Goal: Task Accomplishment & Management: Complete application form

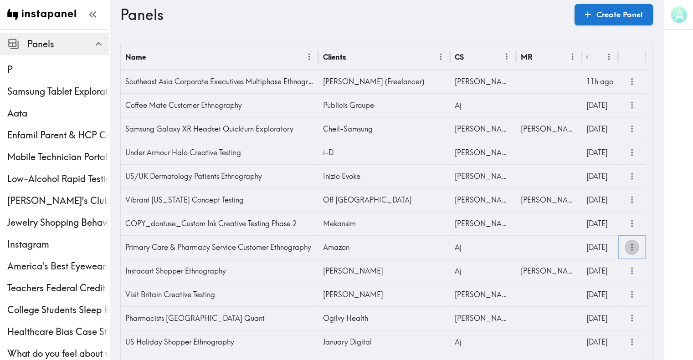
click at [628, 244] on icon "more" at bounding box center [632, 247] width 10 height 10
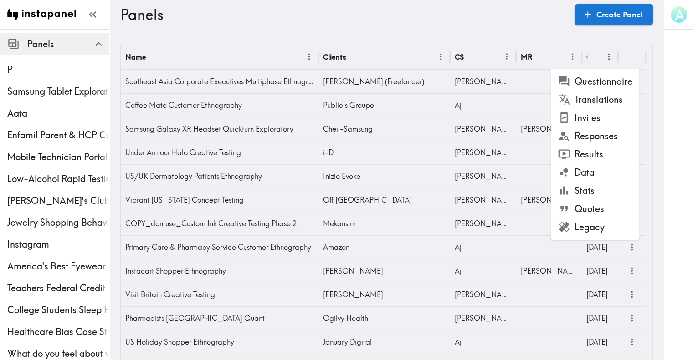
click at [611, 84] on li "Questionnaire" at bounding box center [594, 81] width 89 height 18
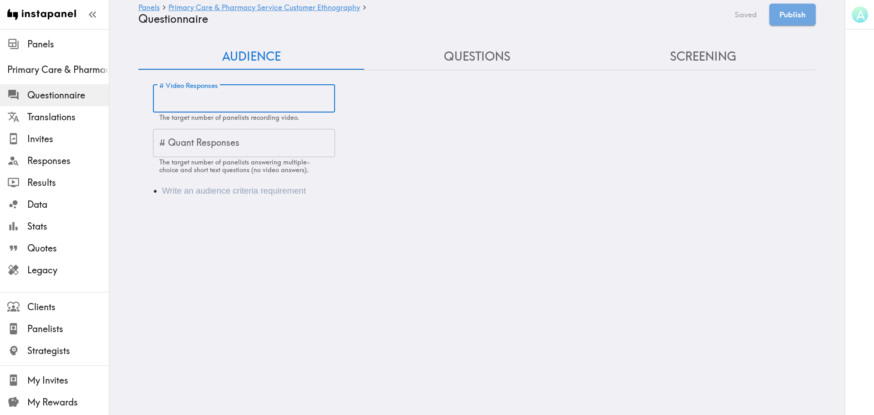
click at [199, 102] on input "# Video Responses" at bounding box center [244, 99] width 182 height 28
type input "56"
click at [184, 199] on div "Audience" at bounding box center [477, 190] width 678 height 35
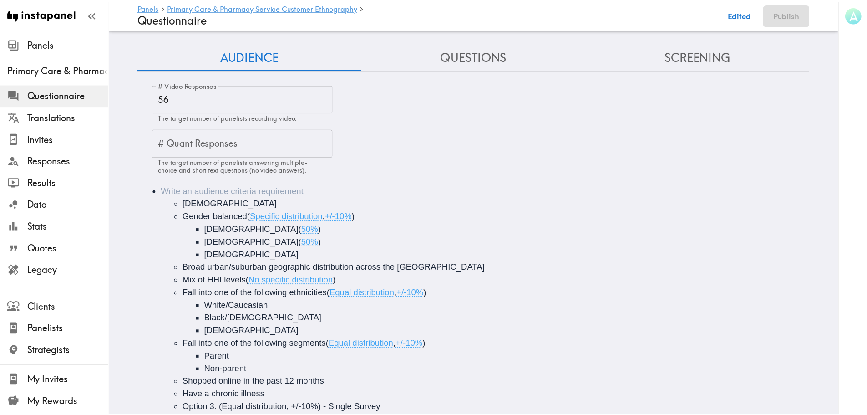
scroll to position [23, 0]
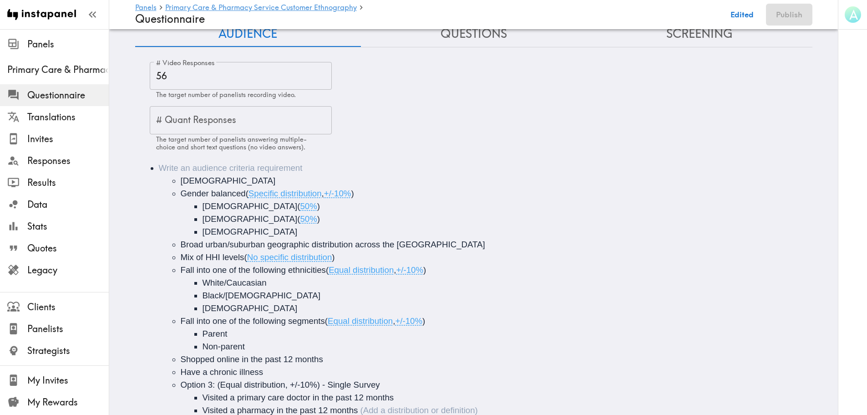
click at [176, 180] on ul "[DEMOGRAPHIC_DATA] Gender balanced ( Specific distribution , +/-10% ) [DEMOGRAP…" at bounding box center [487, 295] width 656 height 242
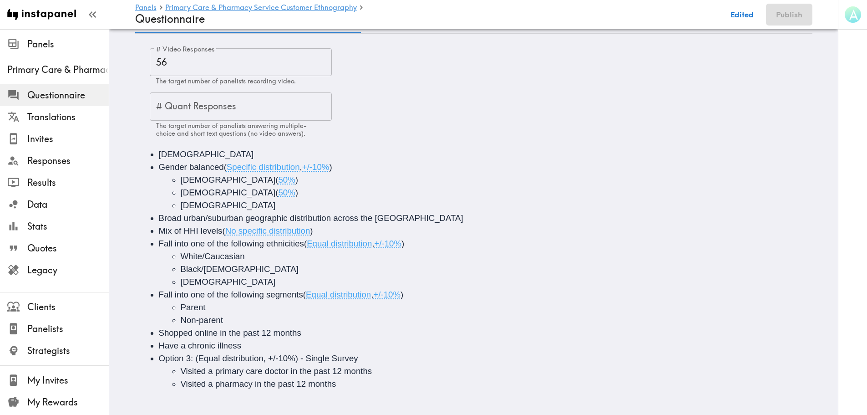
scroll to position [44, 0]
drag, startPoint x: 321, startPoint y: 222, endPoint x: 221, endPoint y: 222, distance: 99.7
click at [221, 224] on li "Mix of HHI levels ( No specific distribution )" at bounding box center [487, 230] width 656 height 13
click at [281, 290] on span "Fall into one of the following segments" at bounding box center [231, 294] width 144 height 10
drag, startPoint x: 302, startPoint y: 291, endPoint x: 156, endPoint y: 284, distance: 146.3
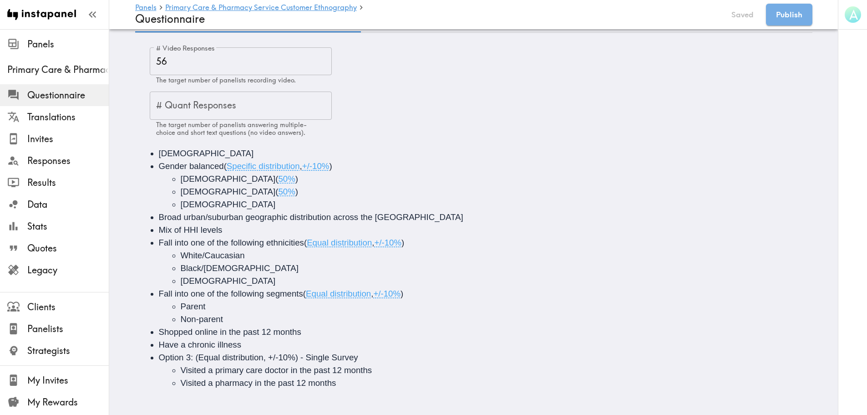
click at [159, 289] on div "Fall into one of the following segments ( Equal distribution , +/-10% )" at bounding box center [281, 294] width 245 height 10
copy span "Fall into one of the following segments"
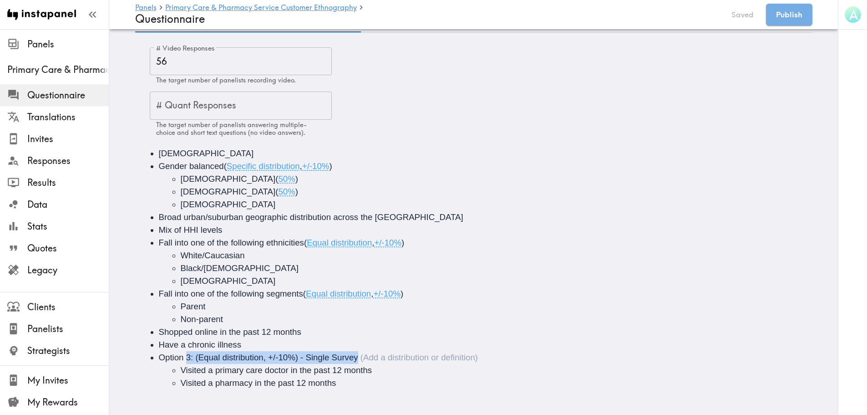
drag, startPoint x: 369, startPoint y: 351, endPoint x: 185, endPoint y: 347, distance: 184.0
click at [185, 351] on li "Option 3: (Equal distribution, +/-10%) - Single Survey Visited a primary care d…" at bounding box center [487, 370] width 656 height 38
click at [190, 352] on span "Option 3: (Equal distribution, +/-10%) - Single Survey" at bounding box center [258, 357] width 199 height 10
drag, startPoint x: 194, startPoint y: 350, endPoint x: 156, endPoint y: 352, distance: 38.3
click at [159, 352] on span "Option 3: (Equal distribution, +/-10%) - Single Survey" at bounding box center [258, 357] width 199 height 10
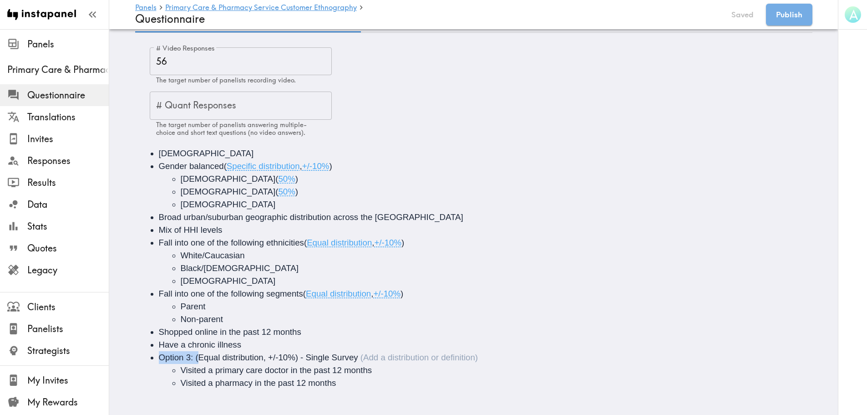
paste div "Audience"
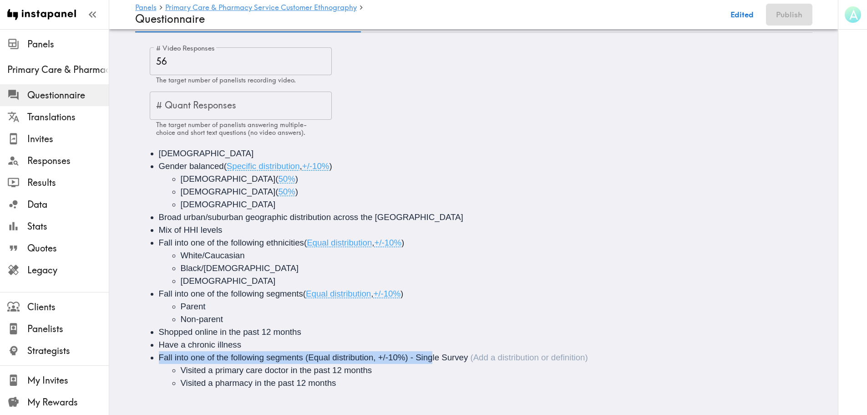
drag, startPoint x: 471, startPoint y: 355, endPoint x: 428, endPoint y: 352, distance: 42.9
click at [428, 352] on li "Fall into one of the following segments (Equal distribution, +/-10%) - Single S…" at bounding box center [487, 370] width 656 height 38
click at [414, 352] on span "Fall into one of the following segments (Equal distribution, +/-10%) - Single S…" at bounding box center [314, 357] width 310 height 10
click at [408, 352] on span "Fall into one of the following segments (Equal distribution, +/-10%) - Single S…" at bounding box center [314, 357] width 310 height 10
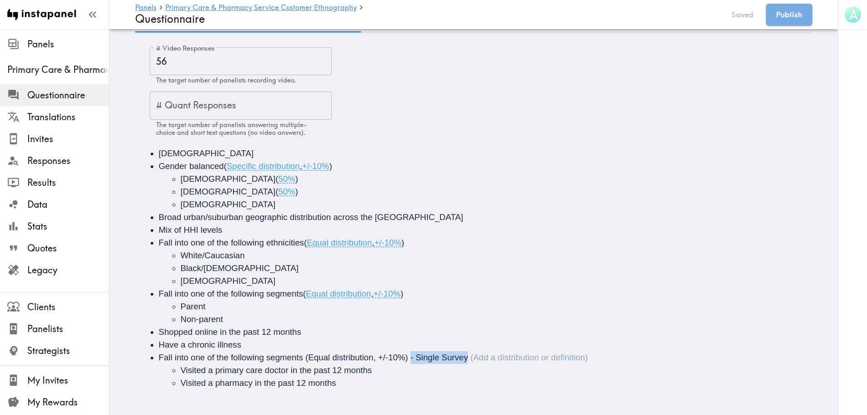
drag, startPoint x: 408, startPoint y: 350, endPoint x: 471, endPoint y: 356, distance: 63.5
click at [471, 356] on div "Fall into one of the following segments (Equal distribution, +/-10%) - Single S…" at bounding box center [373, 357] width 429 height 10
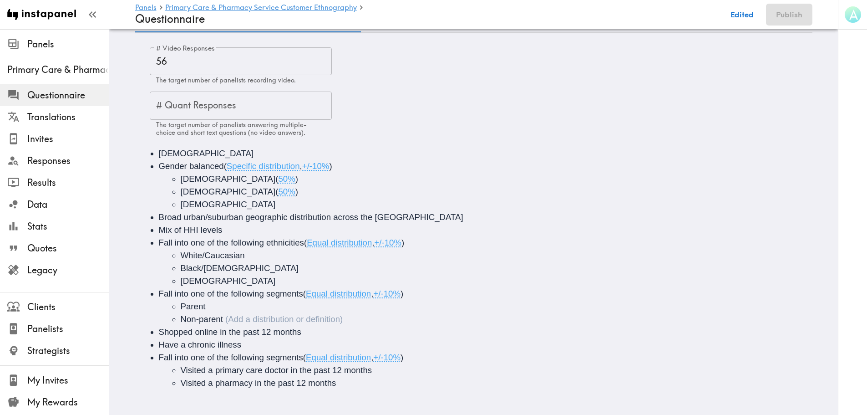
click at [403, 317] on li "Non-parent" at bounding box center [504, 319] width 647 height 13
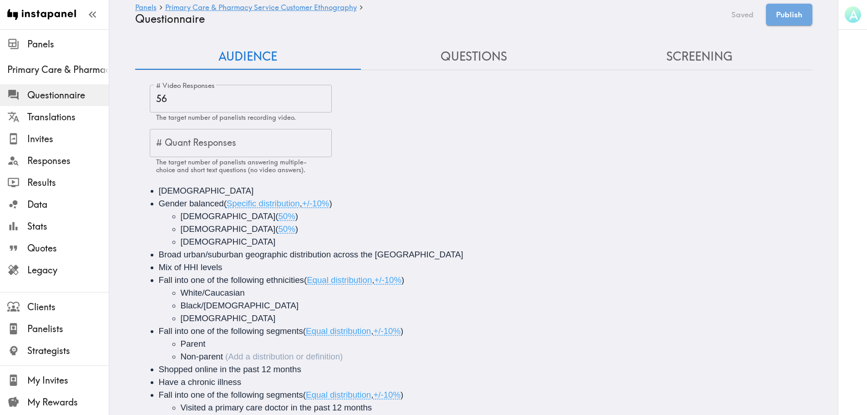
click at [439, 61] on button "Questions" at bounding box center [474, 57] width 226 height 26
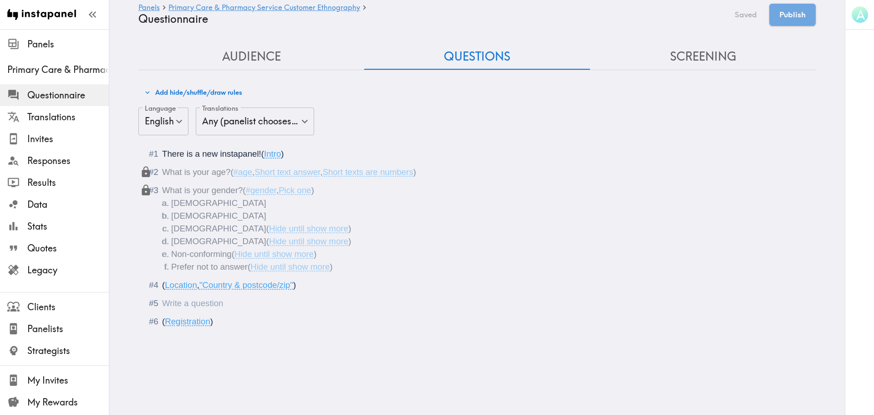
click at [162, 303] on div "Questionnaire" at bounding box center [162, 303] width 0 height 10
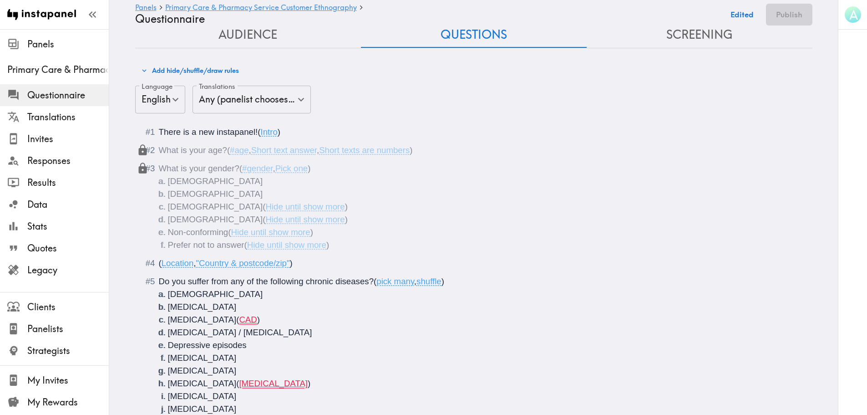
scroll to position [7, 0]
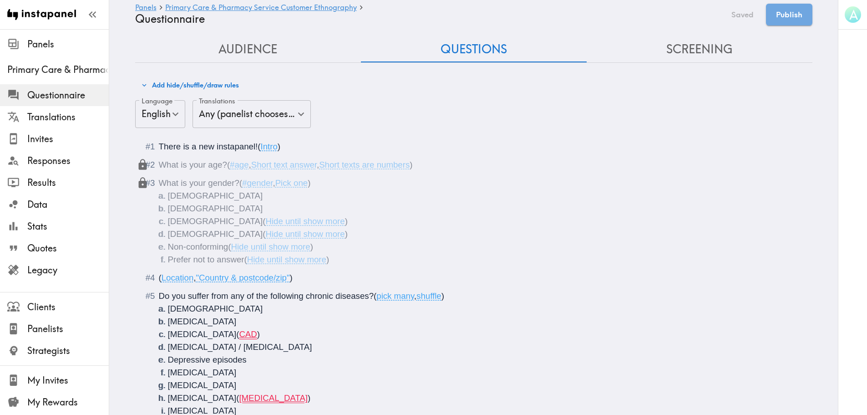
click at [159, 293] on div "Do you suffer from any of the following chronic diseases? ( pick many , shuffle…" at bounding box center [480, 417] width 643 height 255
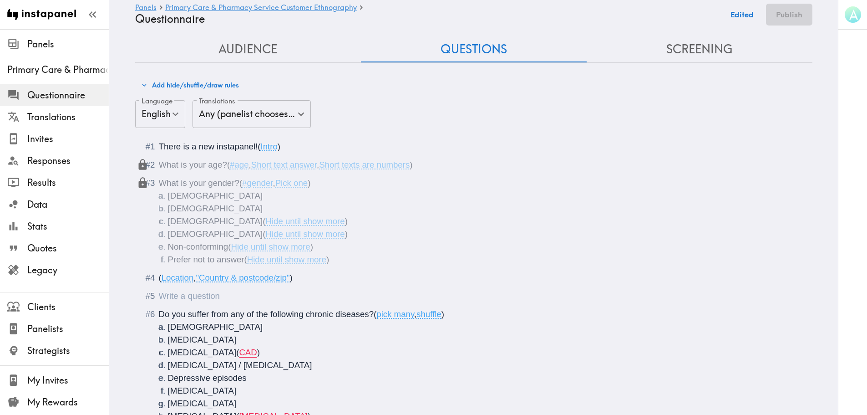
click at [159, 296] on div "Questionnaire" at bounding box center [159, 296] width 0 height 10
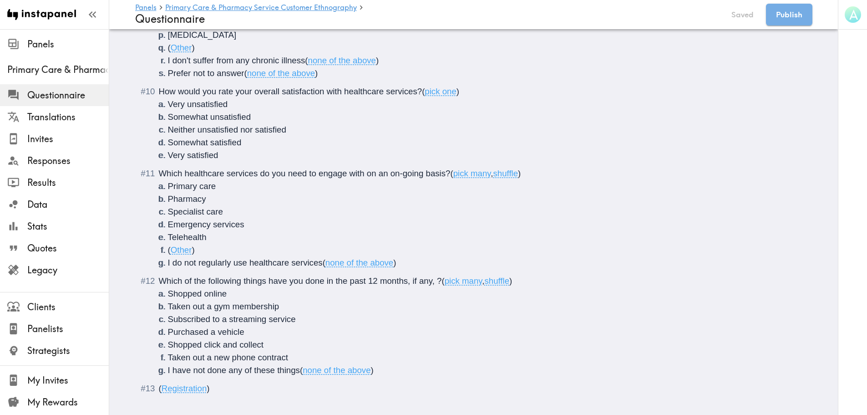
scroll to position [1035, 0]
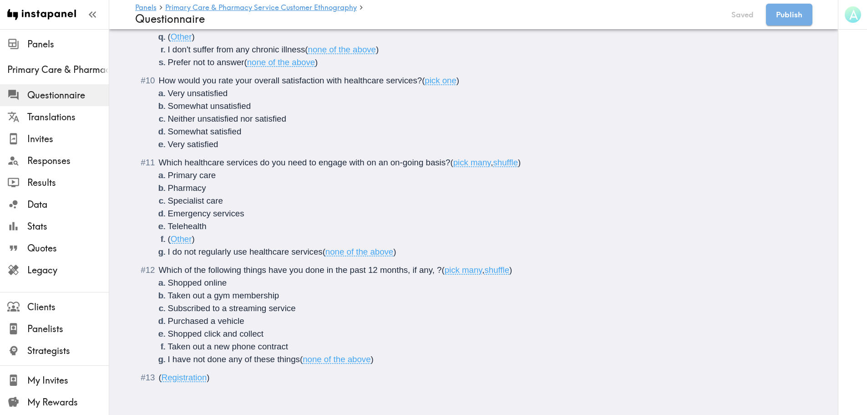
click at [380, 353] on li "I have not done any of these things ( none of the above )" at bounding box center [485, 359] width 634 height 13
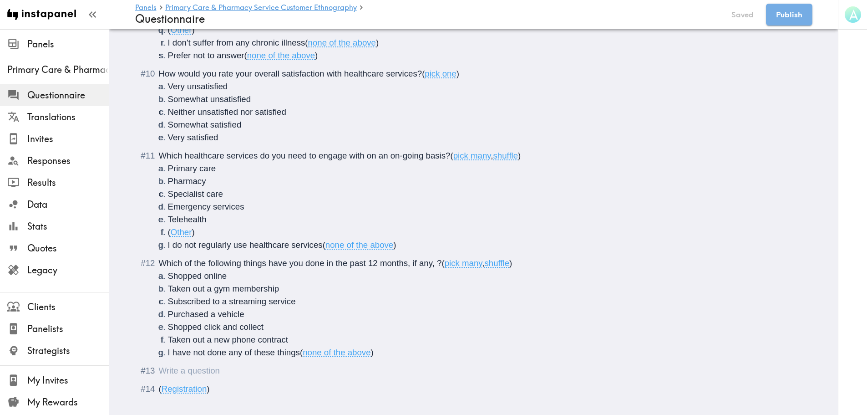
click at [159, 360] on div "Questionnaire" at bounding box center [159, 371] width 0 height 10
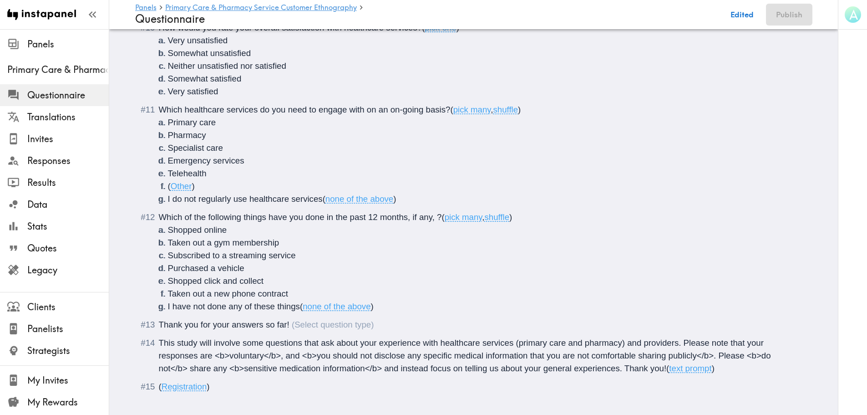
scroll to position [1097, 0]
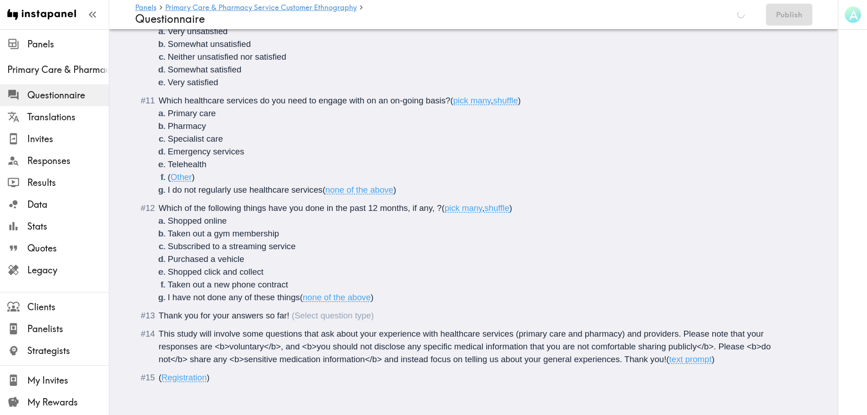
click at [159, 329] on span "This study will involve some questions that ask about your experience with heal…" at bounding box center [466, 346] width 615 height 35
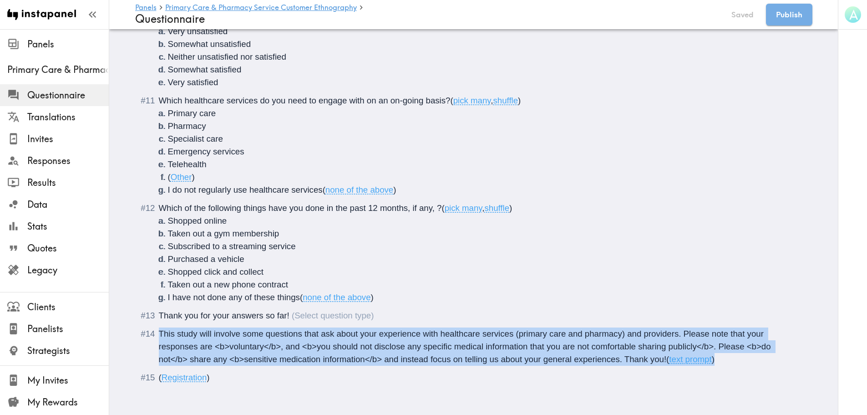
drag, startPoint x: 156, startPoint y: 325, endPoint x: 718, endPoint y: 356, distance: 563.2
click at [699, 356] on div "This study will involve some questions that ask about your experience with heal…" at bounding box center [480, 346] width 643 height 38
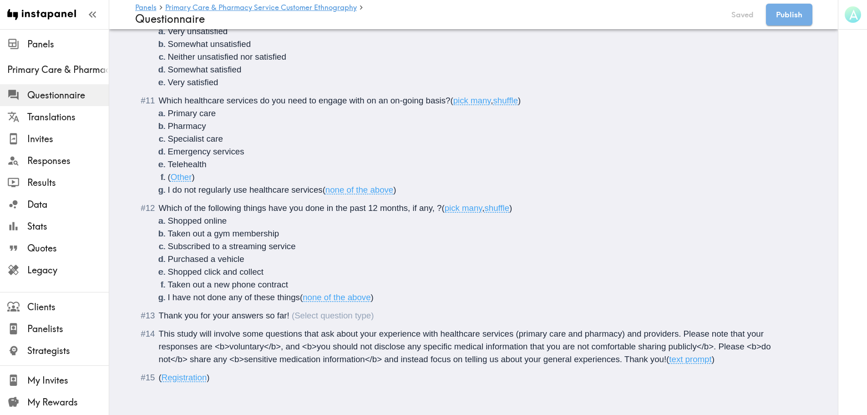
scroll to position [1071, 0]
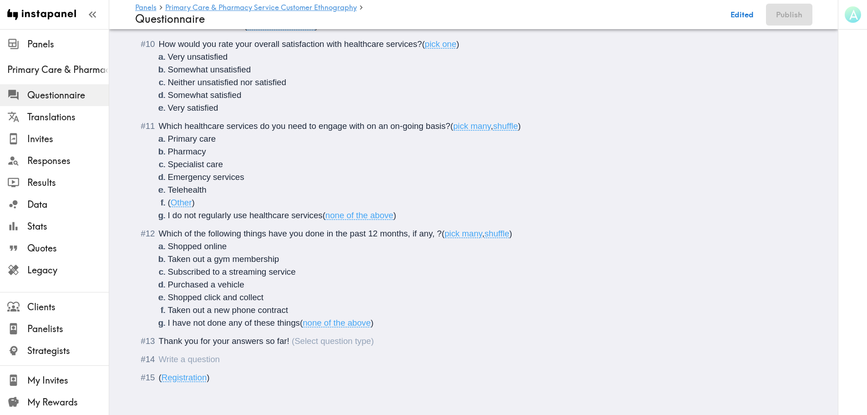
click at [327, 336] on div "Thank you for your answers so far!" at bounding box center [266, 341] width 215 height 10
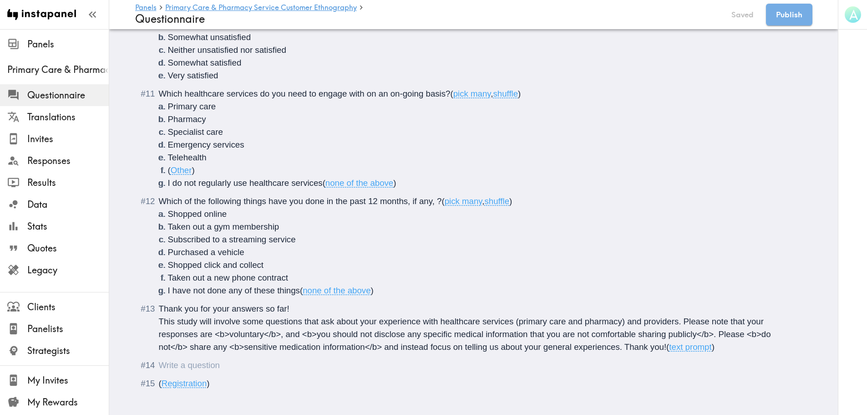
drag, startPoint x: 192, startPoint y: 374, endPoint x: 170, endPoint y: 362, distance: 24.9
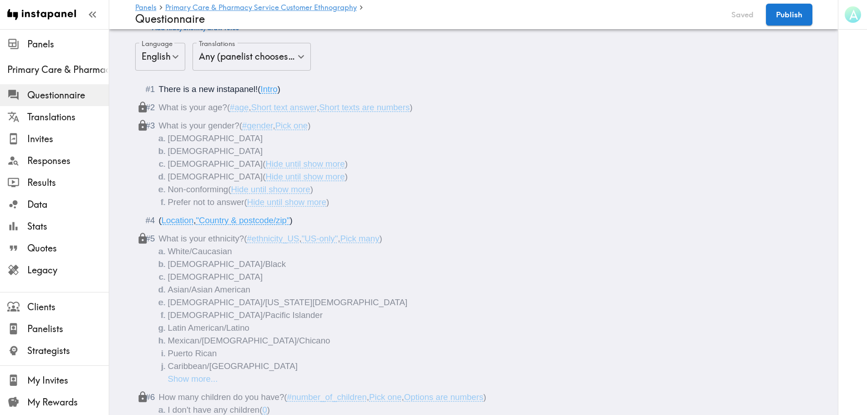
scroll to position [0, 0]
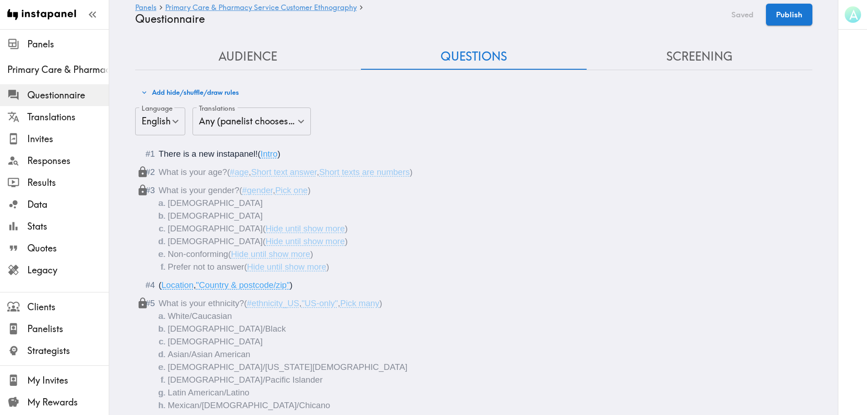
click at [673, 50] on button "Screening" at bounding box center [700, 57] width 226 height 26
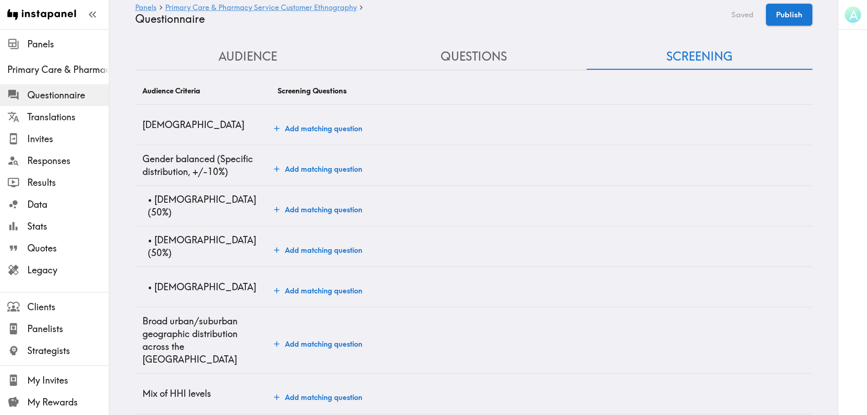
click at [299, 136] on button "Add matching question" at bounding box center [318, 128] width 96 height 18
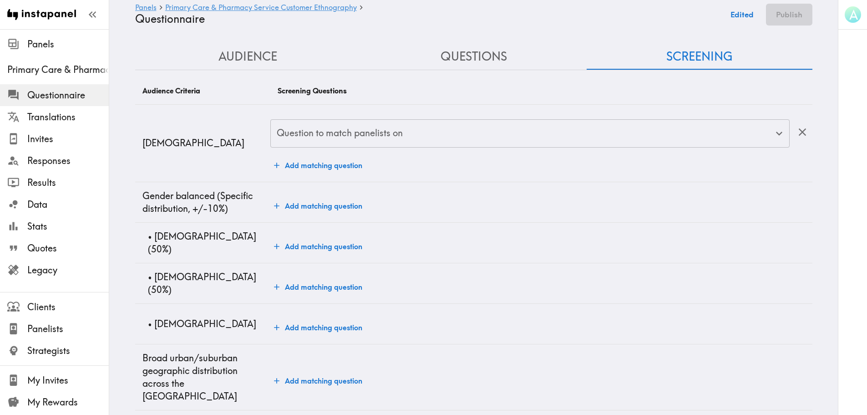
click at [299, 136] on input "Question to match panelists on" at bounding box center [523, 133] width 497 height 20
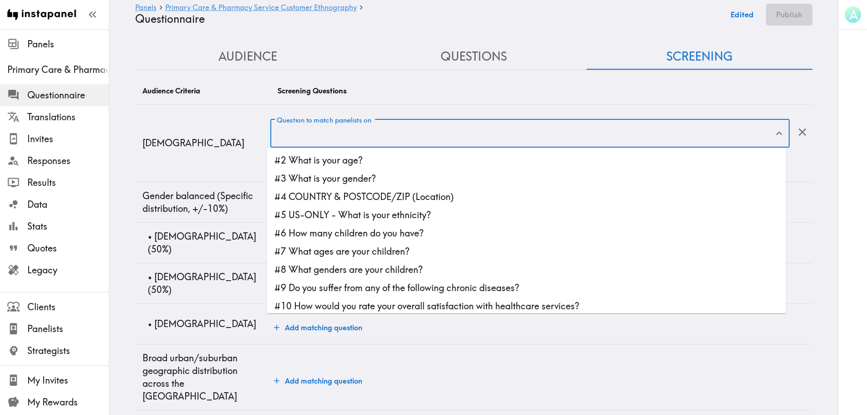
click at [302, 153] on li "#2 What is your age?" at bounding box center [526, 160] width 519 height 18
type input "#2 What is your age?"
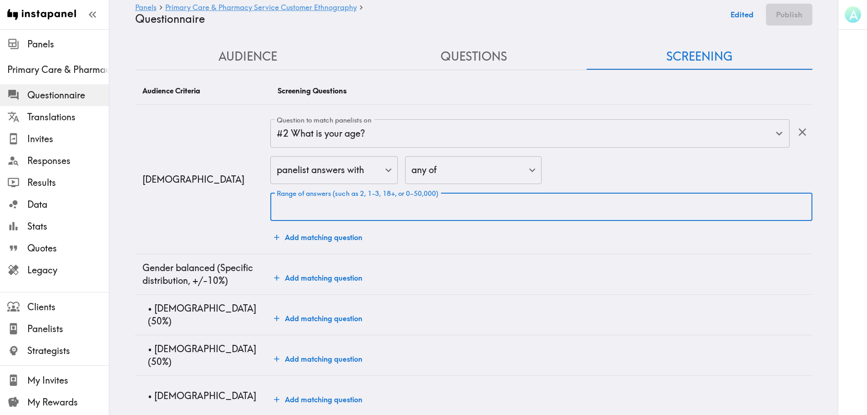
click at [303, 215] on input "Range of answers (such as 2, 1-3, 18+, or 0-50,000)" at bounding box center [541, 207] width 542 height 28
type input "25-55"
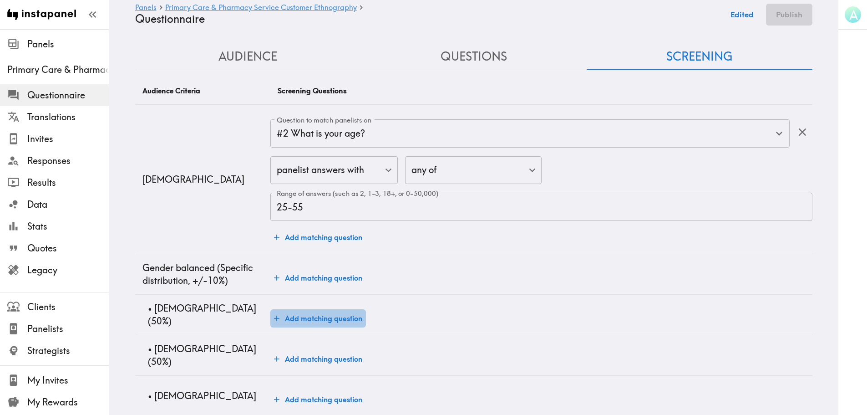
click at [333, 321] on button "Add matching question" at bounding box center [318, 318] width 96 height 18
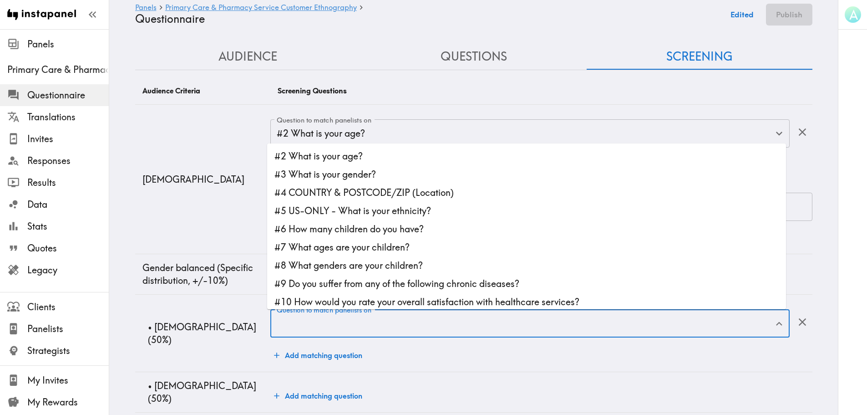
click at [333, 321] on input "Question to match panelists on" at bounding box center [523, 323] width 497 height 20
click at [326, 177] on li "#3 What is your gender?" at bounding box center [526, 174] width 519 height 18
type input "#3 What is your gender?"
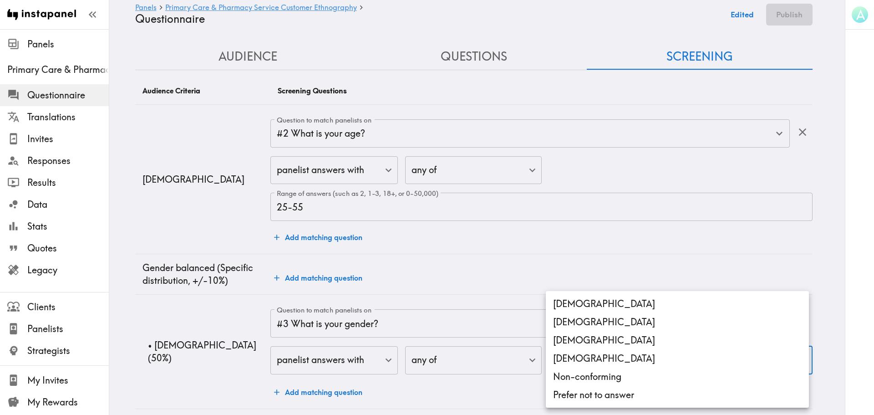
click at [567, 303] on li "[DEMOGRAPHIC_DATA]" at bounding box center [677, 304] width 263 height 18
type input "[DEMOGRAPHIC_DATA]"
click at [699, 143] on div at bounding box center [437, 207] width 874 height 415
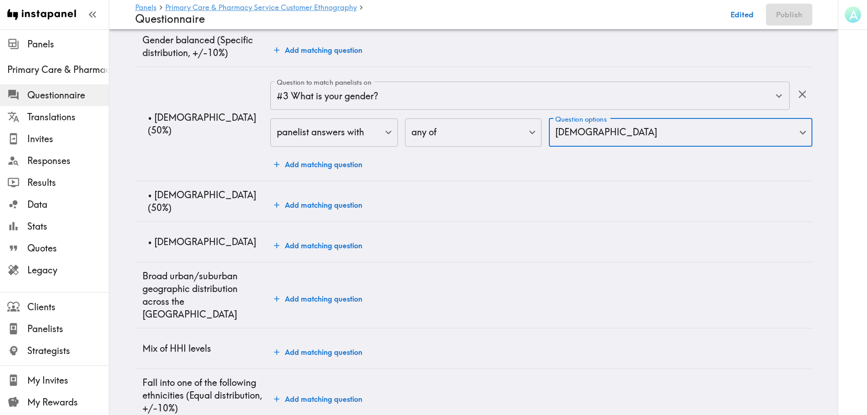
scroll to position [228, 0]
click at [302, 203] on button "Add matching question" at bounding box center [318, 205] width 96 height 18
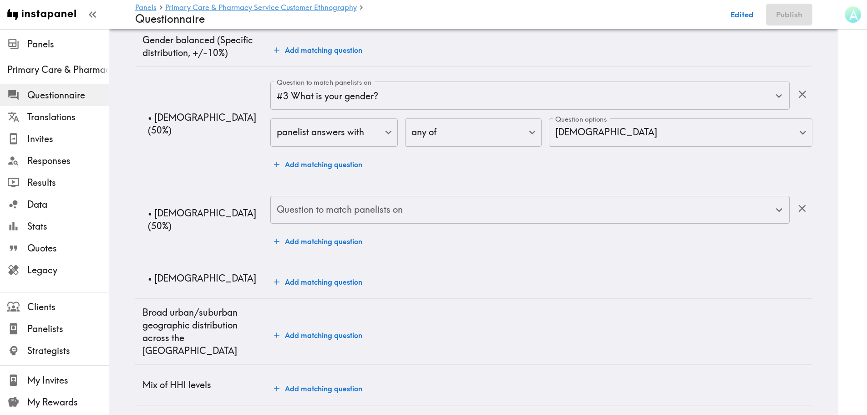
click at [326, 208] on input "Question to match panelists on" at bounding box center [523, 210] width 497 height 20
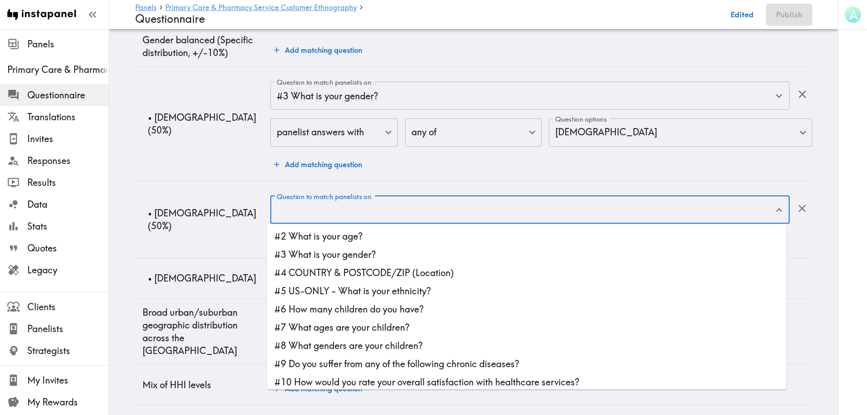
click at [345, 255] on li "#3 What is your gender?" at bounding box center [526, 254] width 519 height 18
type input "#3 What is your gender?"
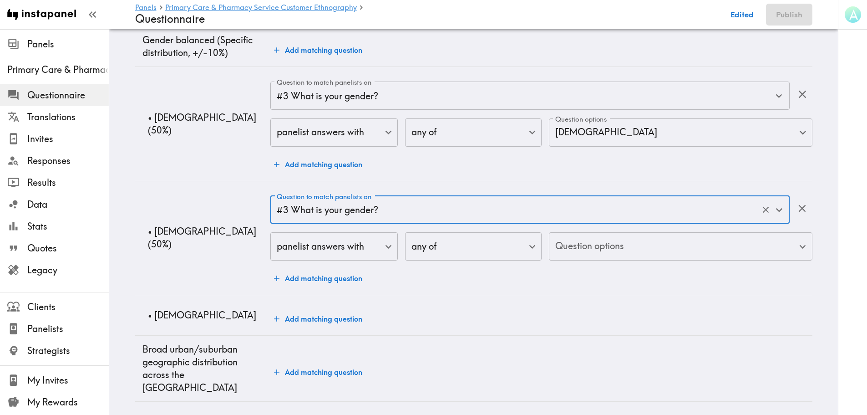
click at [615, 241] on body "Instapanel - Panels - Primary Care & Pharmacy Service Customer Ethnography - Qu…" at bounding box center [433, 397] width 867 height 1193
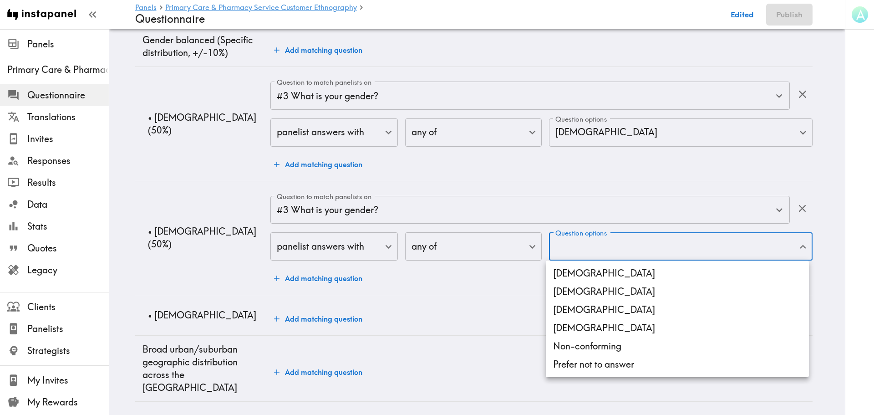
click at [582, 294] on li "[DEMOGRAPHIC_DATA]" at bounding box center [677, 291] width 263 height 18
type input "[DEMOGRAPHIC_DATA]"
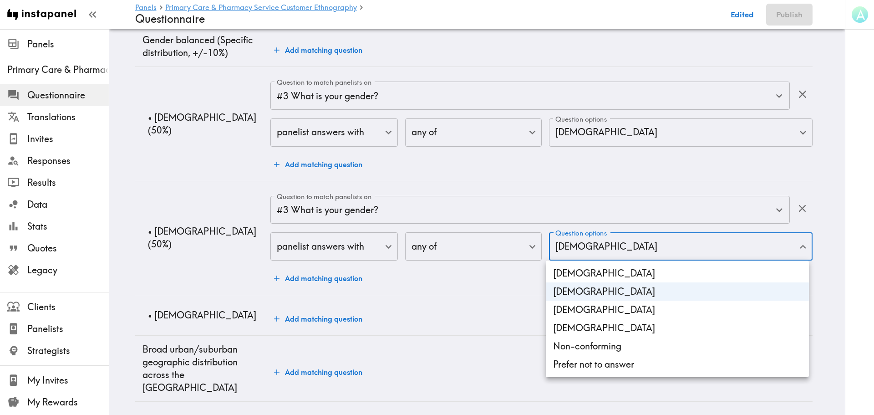
click at [317, 325] on div at bounding box center [437, 207] width 874 height 415
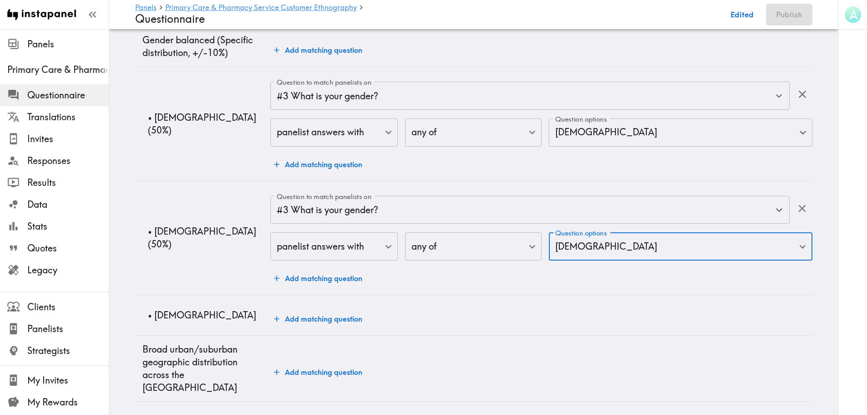
click at [321, 320] on button "Add matching question" at bounding box center [318, 319] width 96 height 18
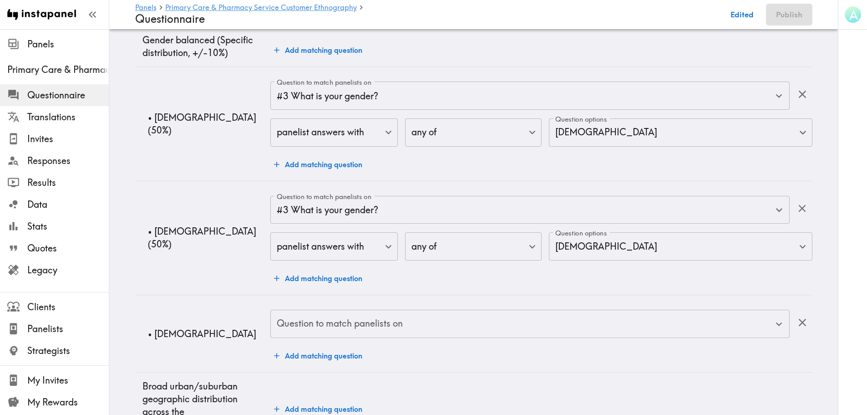
click at [321, 320] on div "Question to match panelists on Question to match panelists on" at bounding box center [529, 325] width 519 height 30
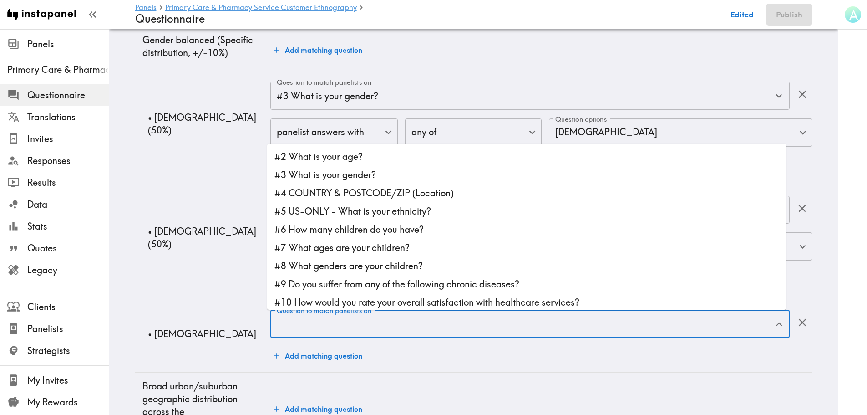
click at [314, 179] on li "#3 What is your gender?" at bounding box center [526, 175] width 519 height 18
type input "#3 What is your gender?"
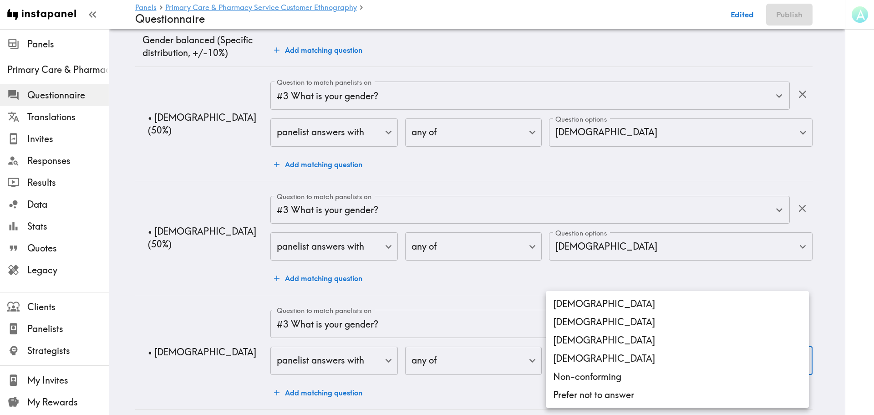
click at [569, 336] on li "[DEMOGRAPHIC_DATA]" at bounding box center [677, 340] width 263 height 18
click at [577, 360] on li "[DEMOGRAPHIC_DATA]" at bounding box center [677, 358] width 263 height 18
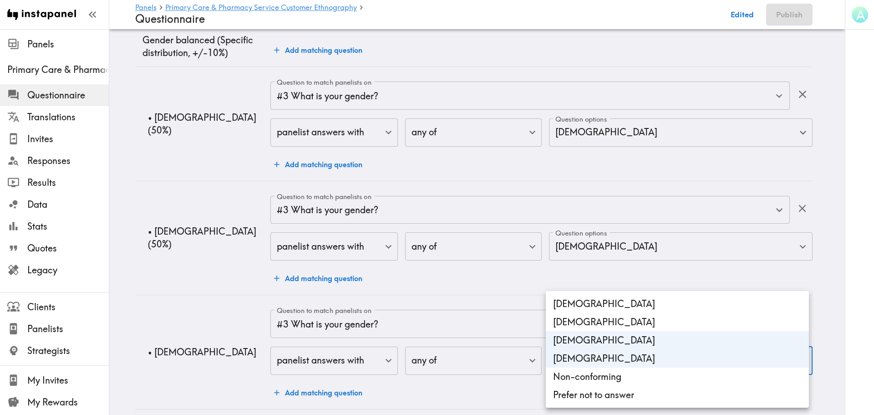
click at [580, 360] on li "Non-conforming" at bounding box center [677, 376] width 263 height 18
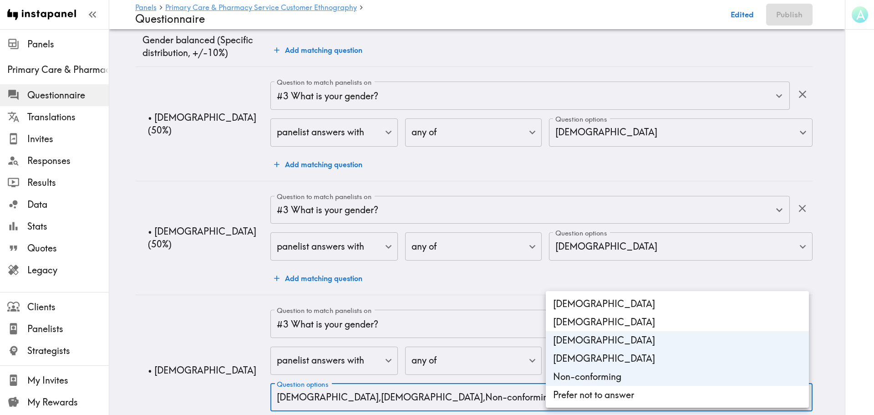
click at [580, 360] on li "Prefer not to answer" at bounding box center [677, 395] width 263 height 18
type input "[DEMOGRAPHIC_DATA],[DEMOGRAPHIC_DATA],Non-conforming,gender_Prefer_not_to_answer"
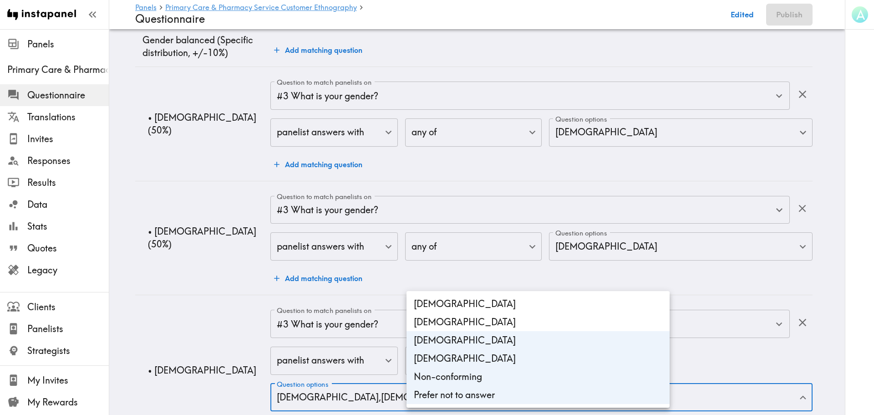
click at [174, 311] on div at bounding box center [437, 207] width 874 height 415
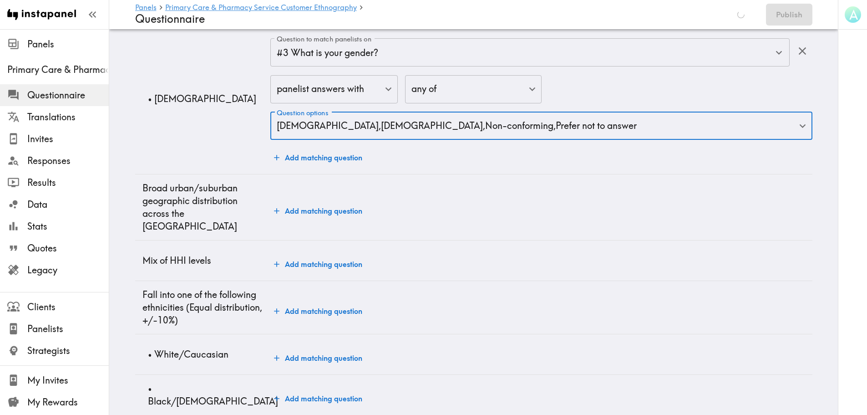
scroll to position [501, 0]
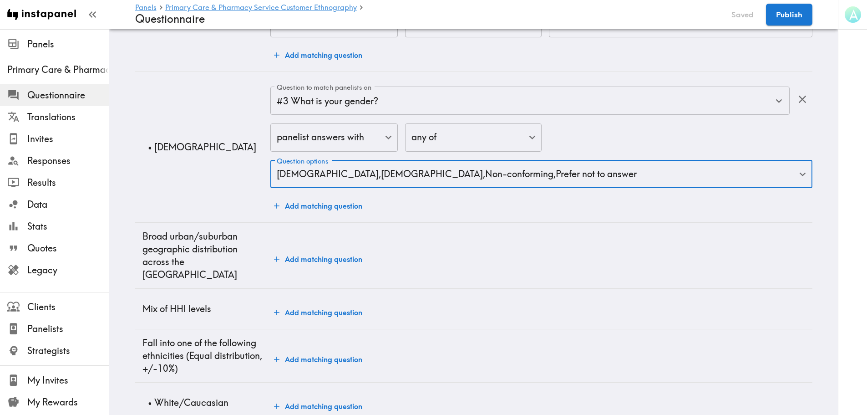
click at [294, 252] on button "Add matching question" at bounding box center [318, 259] width 96 height 18
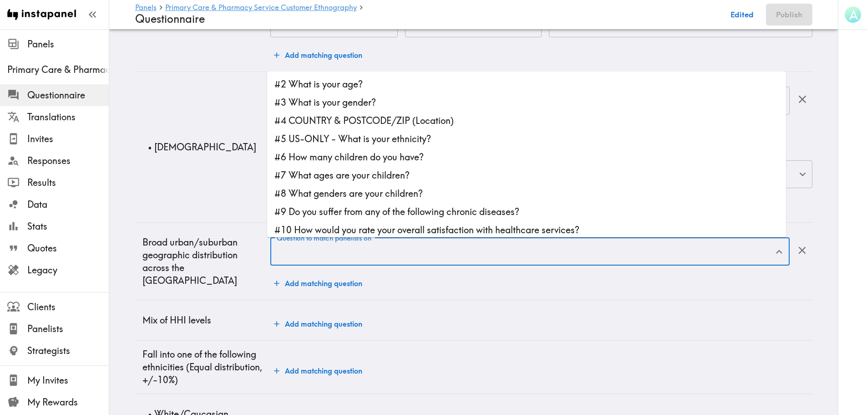
click at [304, 252] on input "Question to match panelists on" at bounding box center [523, 251] width 497 height 20
click at [306, 117] on li "#4 COUNTRY & POSTCODE/ZIP (Location)" at bounding box center [526, 121] width 519 height 18
type input "#4 COUNTRY & POSTCODE/ZIP (Location)"
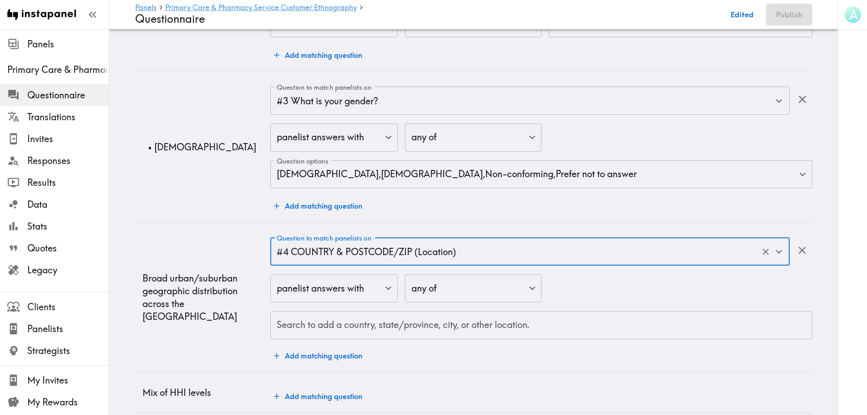
click at [326, 339] on div "Search to add a country, state/province, city, or other location." at bounding box center [541, 325] width 542 height 28
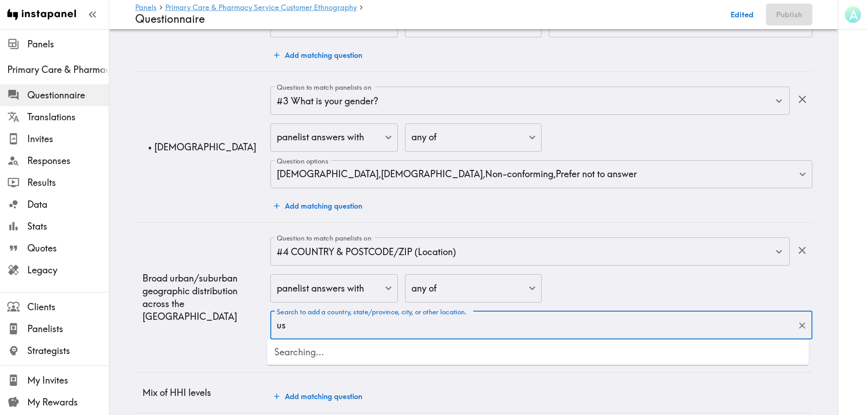
type input "usa"
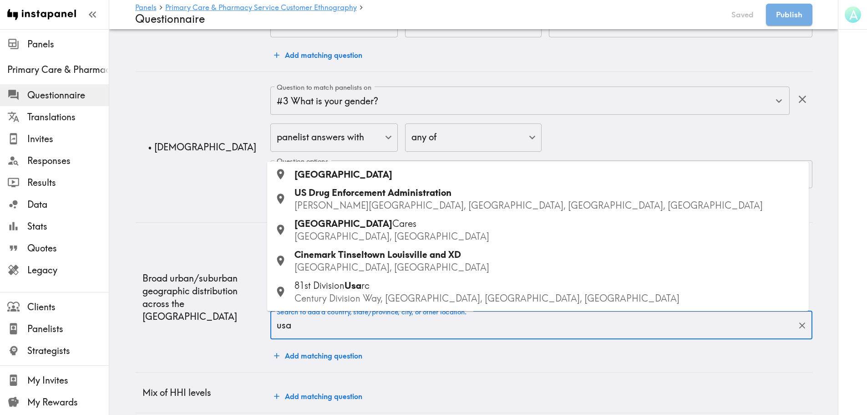
click at [334, 174] on div "[GEOGRAPHIC_DATA]" at bounding box center [548, 174] width 507 height 13
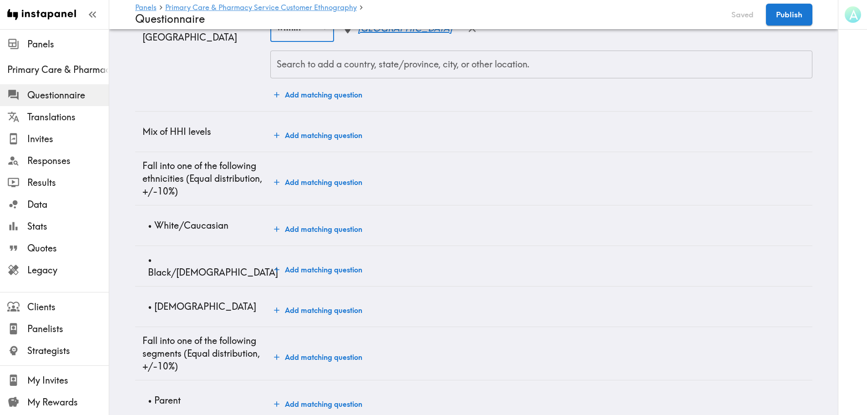
scroll to position [820, 0]
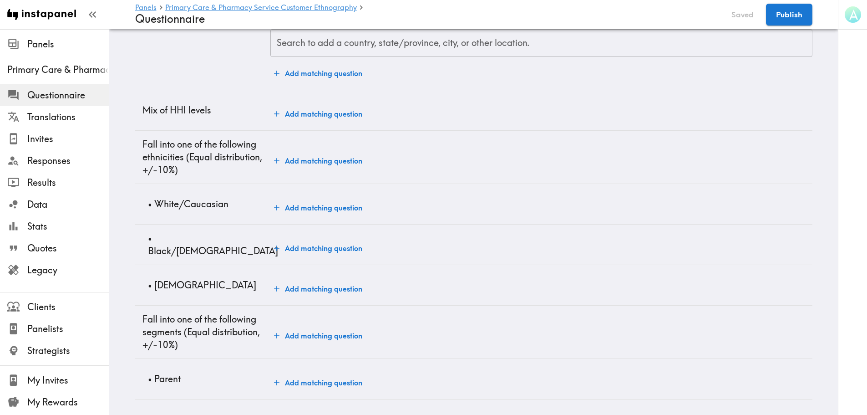
click at [294, 209] on button "Add matching question" at bounding box center [318, 208] width 96 height 18
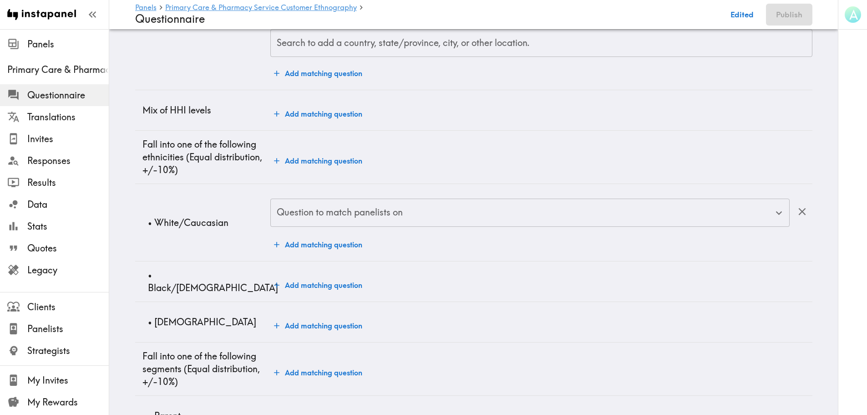
click at [294, 209] on div "Question to match panelists on Question to match panelists on" at bounding box center [529, 214] width 519 height 30
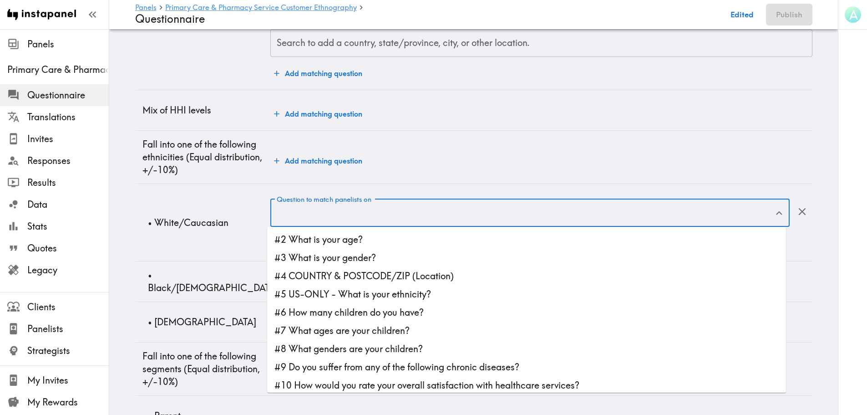
click at [356, 294] on li "#5 US-ONLY - What is your ethnicity?" at bounding box center [526, 294] width 519 height 18
type input "#5 US-ONLY - What is your ethnicity?"
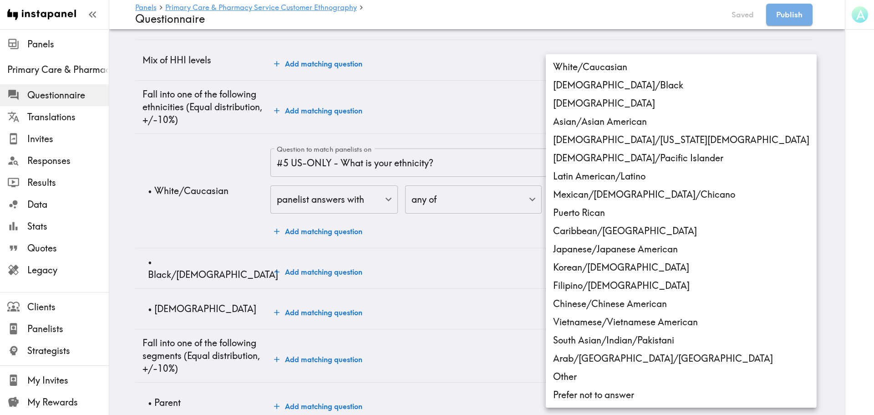
click at [596, 66] on li "White/Caucasian" at bounding box center [681, 67] width 271 height 18
type input "ethnicity_US_White/[DEMOGRAPHIC_DATA]"
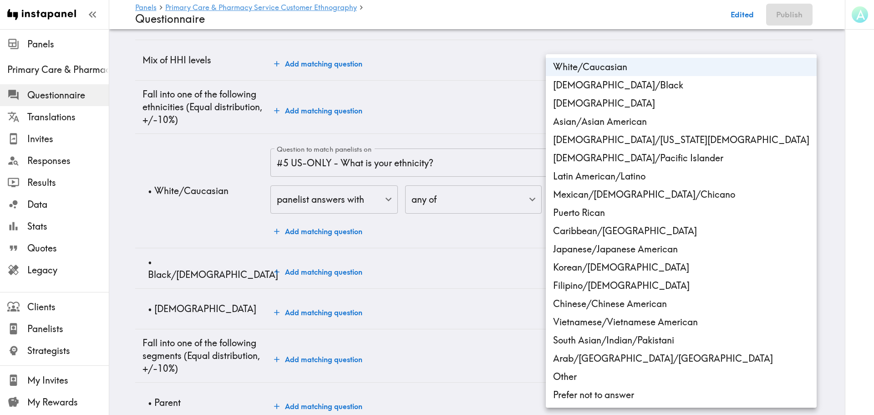
click at [338, 273] on div at bounding box center [437, 207] width 874 height 415
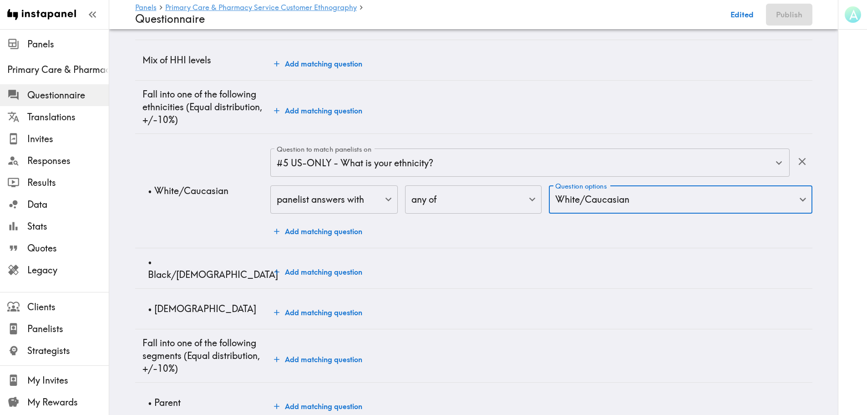
click at [338, 273] on button "Add matching question" at bounding box center [318, 272] width 96 height 18
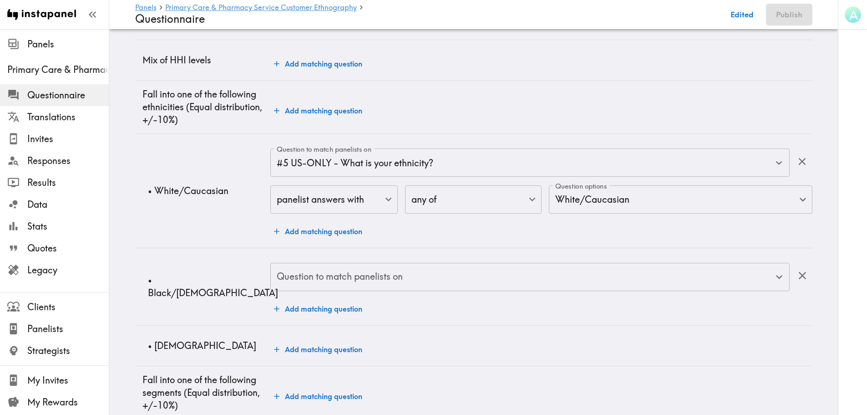
click at [342, 273] on div "Question to match panelists on Question to match panelists on" at bounding box center [529, 278] width 519 height 30
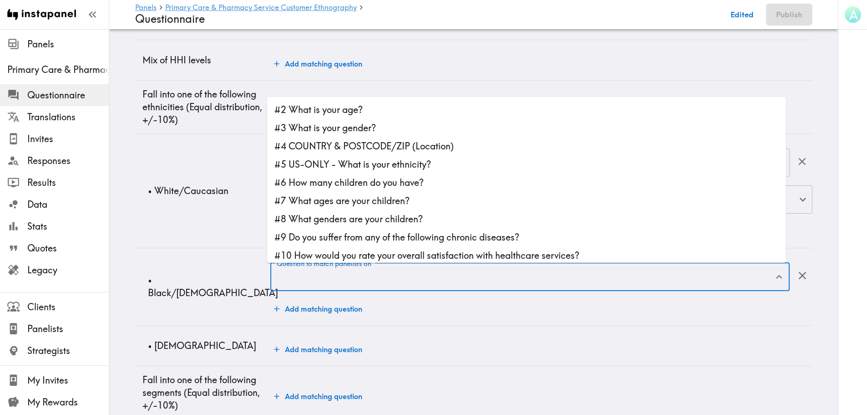
click at [357, 169] on li "#5 US-ONLY - What is your ethnicity?" at bounding box center [526, 164] width 519 height 18
type input "#5 US-ONLY - What is your ethnicity?"
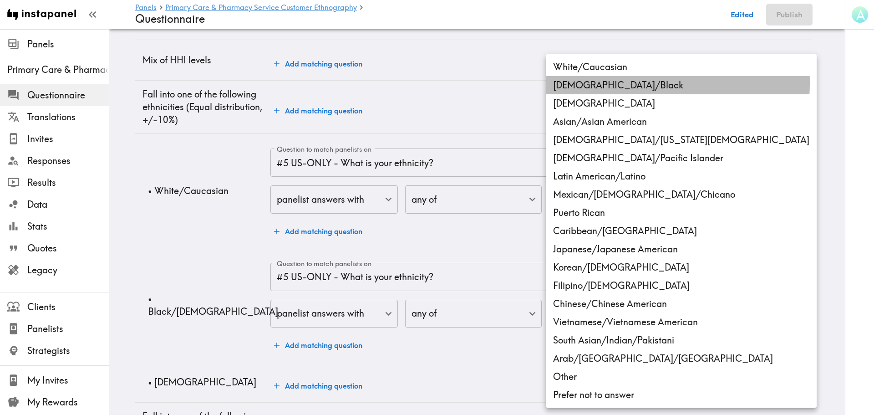
click at [612, 83] on li "[DEMOGRAPHIC_DATA]/Black" at bounding box center [681, 85] width 271 height 18
type input "ethnicity_US_African_American/Black"
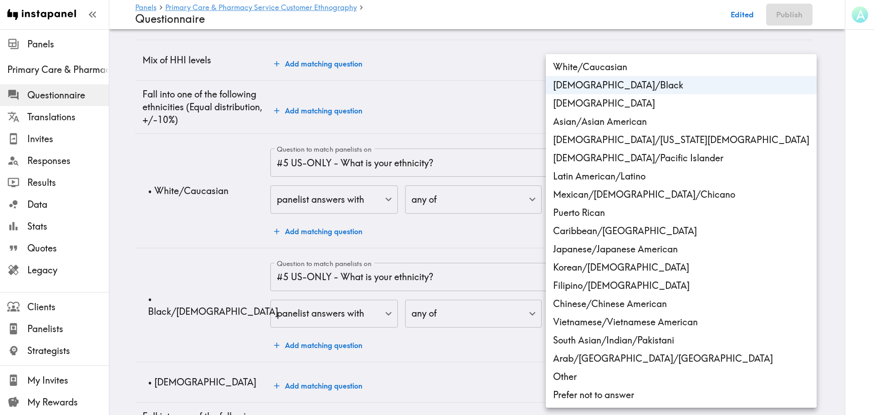
click at [230, 329] on div at bounding box center [437, 207] width 874 height 415
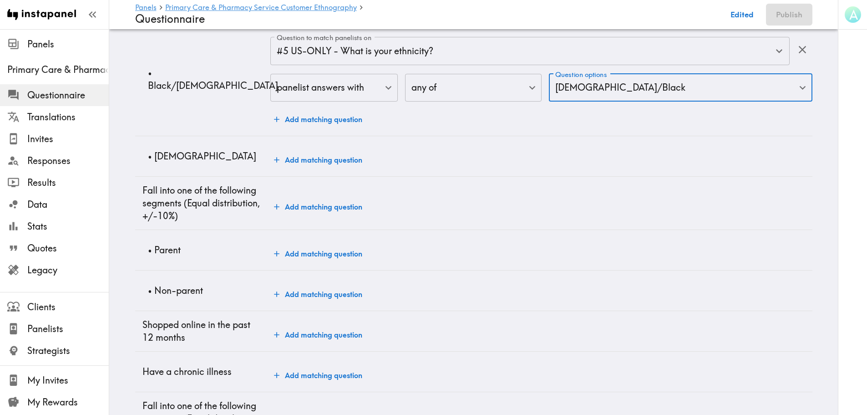
scroll to position [1047, 0]
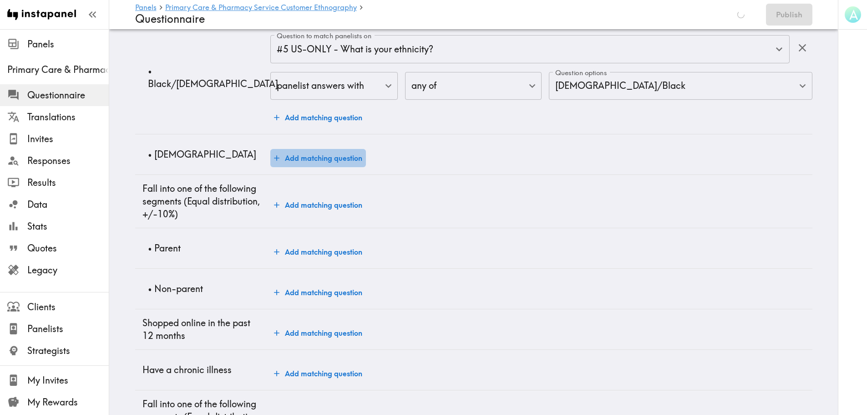
click at [313, 163] on button "Add matching question" at bounding box center [318, 158] width 96 height 18
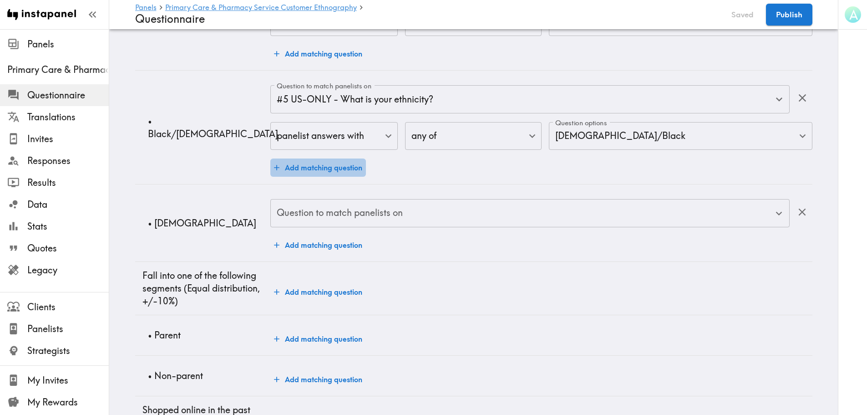
click at [361, 159] on button "Add matching question" at bounding box center [318, 167] width 96 height 18
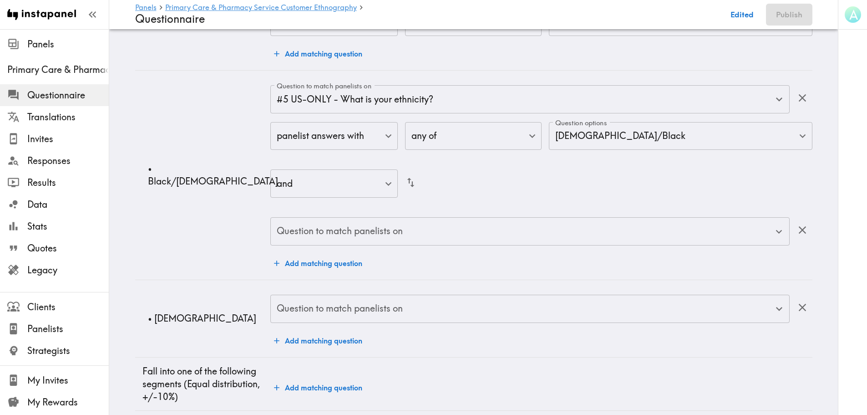
click at [699, 236] on icon "button" at bounding box center [802, 230] width 12 height 12
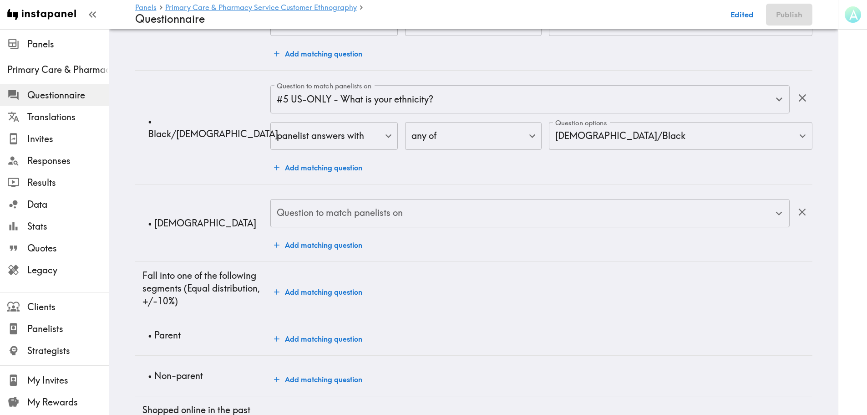
click at [331, 219] on input "Question to match panelists on" at bounding box center [523, 213] width 497 height 20
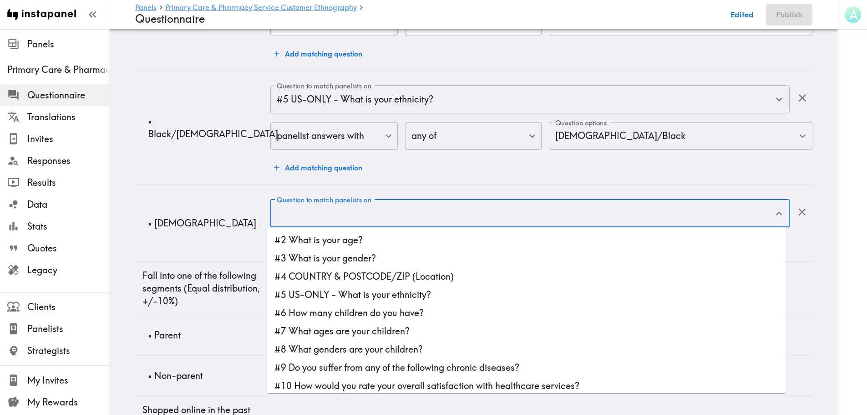
click at [351, 291] on li "#5 US-ONLY - What is your ethnicity?" at bounding box center [526, 295] width 519 height 18
type input "#5 US-ONLY - What is your ethnicity?"
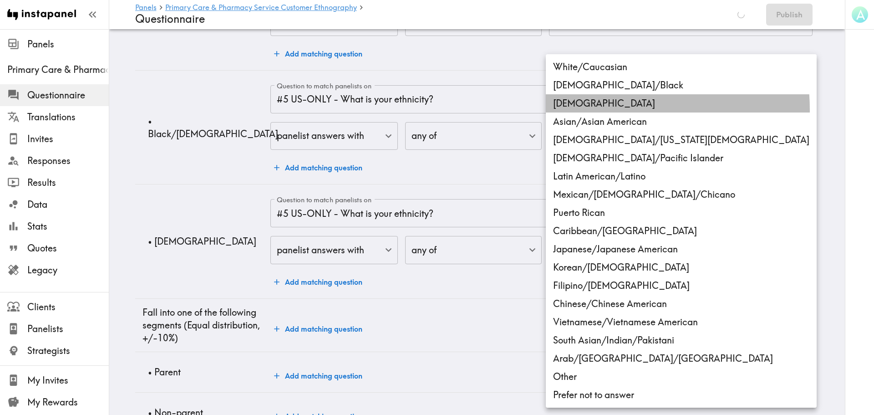
click at [593, 110] on li "[DEMOGRAPHIC_DATA]" at bounding box center [681, 103] width 271 height 18
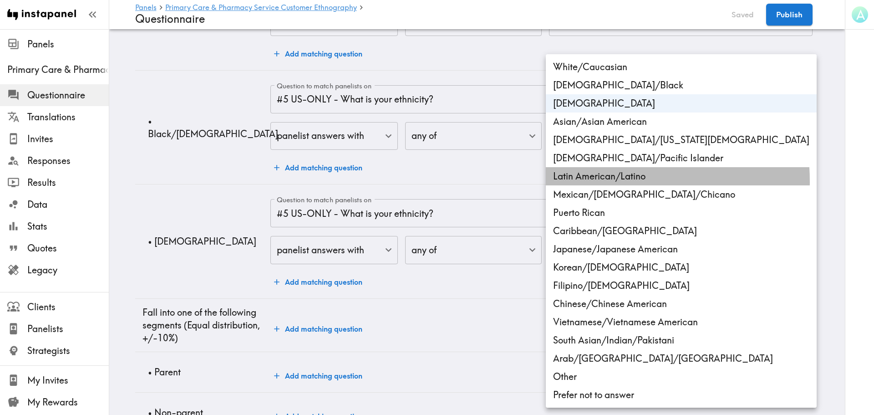
click at [597, 181] on li "Latin American/Latino" at bounding box center [681, 176] width 271 height 18
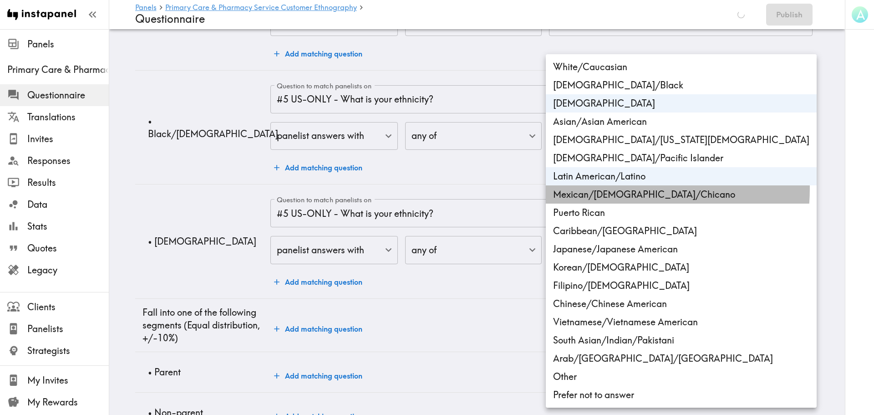
click at [594, 188] on li "Mexican/[DEMOGRAPHIC_DATA]/Chicano" at bounding box center [681, 194] width 271 height 18
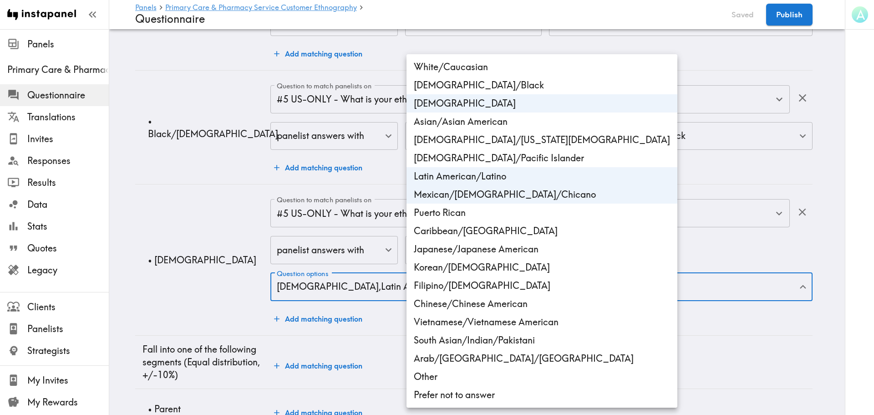
click at [503, 214] on li "Puerto Rican" at bounding box center [542, 213] width 271 height 18
type input "ethnicity_US_Hispanic,ethnicity_US_Latin_American/[DEMOGRAPHIC_DATA],ethnicity_…"
click at [177, 285] on div at bounding box center [437, 207] width 874 height 415
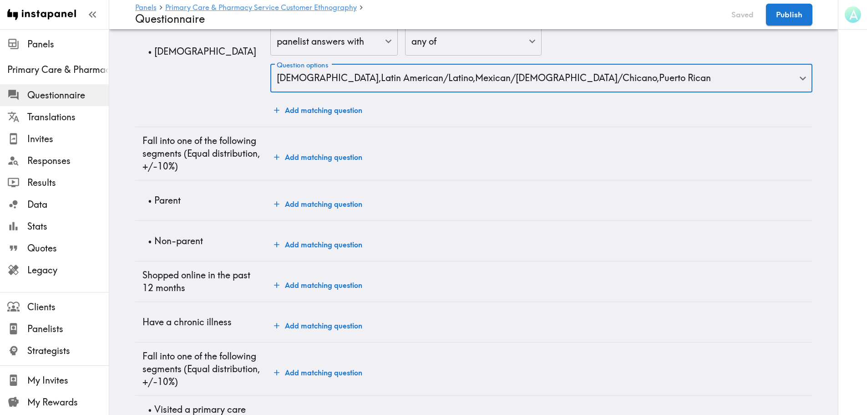
scroll to position [1275, 0]
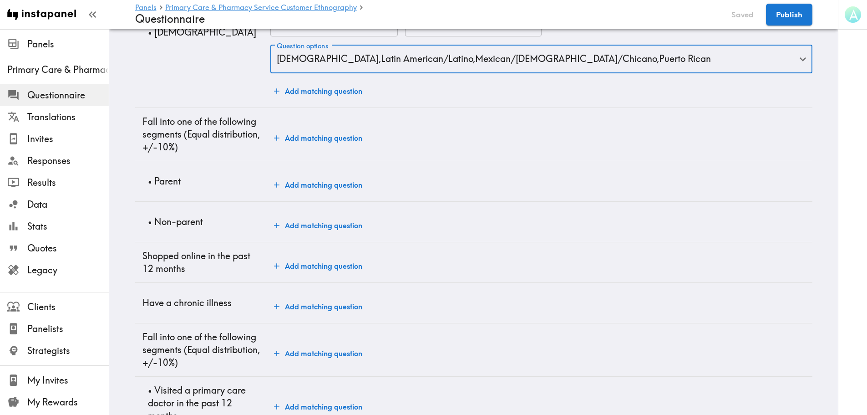
click at [301, 182] on button "Add matching question" at bounding box center [318, 185] width 96 height 18
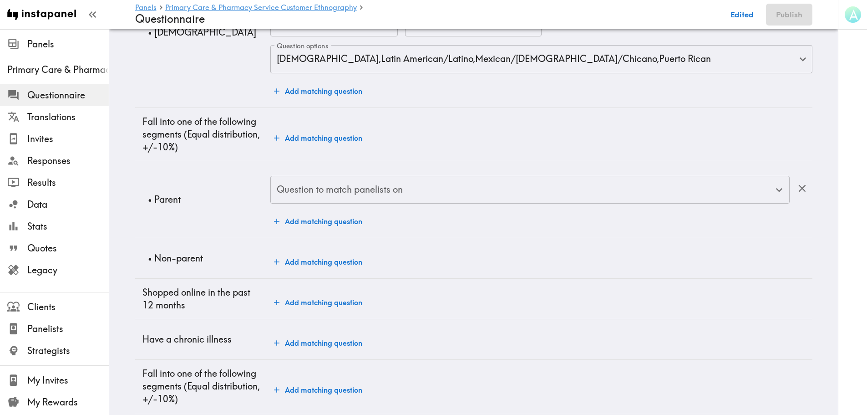
click at [306, 185] on div "Question to match panelists on Question to match panelists on" at bounding box center [529, 191] width 519 height 30
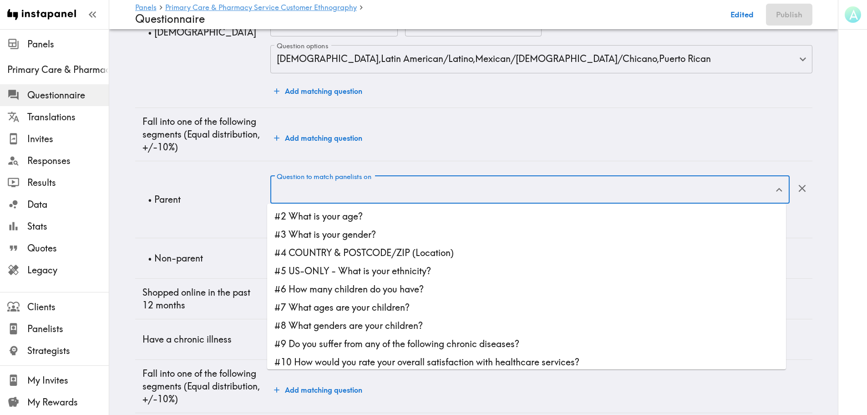
click at [357, 293] on li "#6 How many children do you have?" at bounding box center [526, 289] width 519 height 18
type input "#6 How many children do you have?"
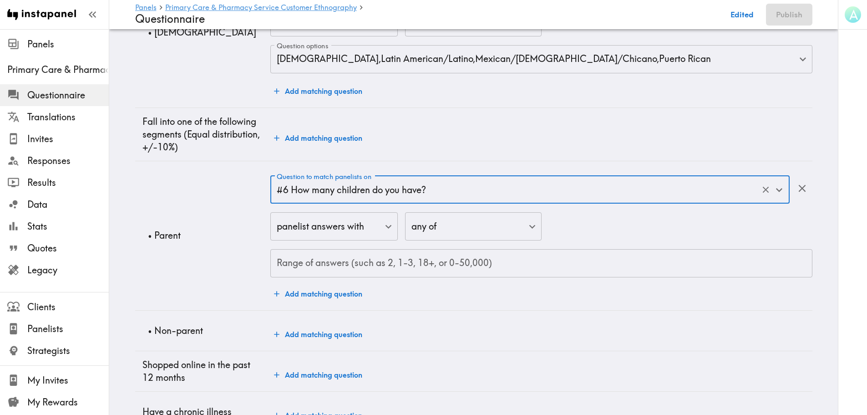
click at [394, 275] on input "Range of answers (such as 2, 1-3, 18+, or 0-50,000)" at bounding box center [541, 263] width 542 height 28
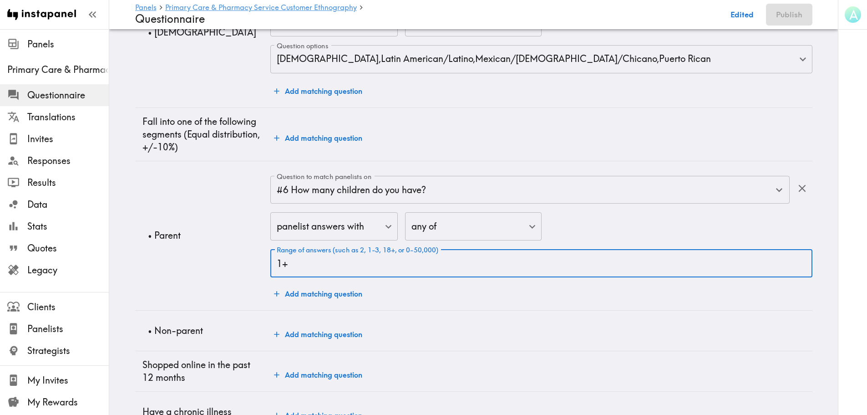
type input "1+"
click at [343, 329] on button "Add matching question" at bounding box center [318, 334] width 96 height 18
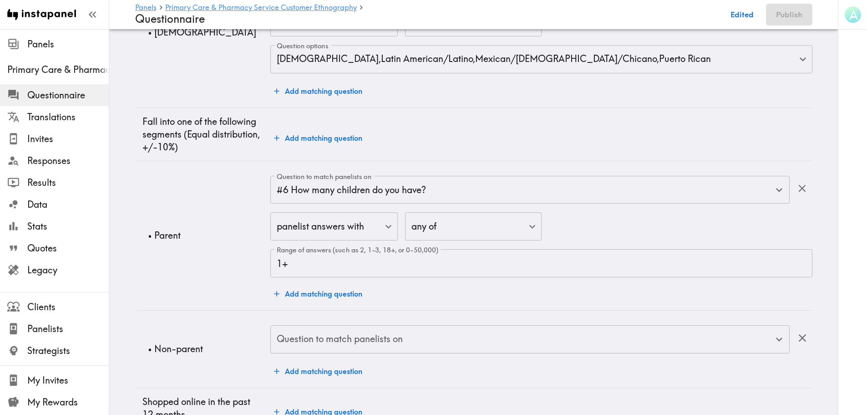
click at [343, 329] on div "Question to match panelists on Question to match panelists on" at bounding box center [529, 340] width 519 height 30
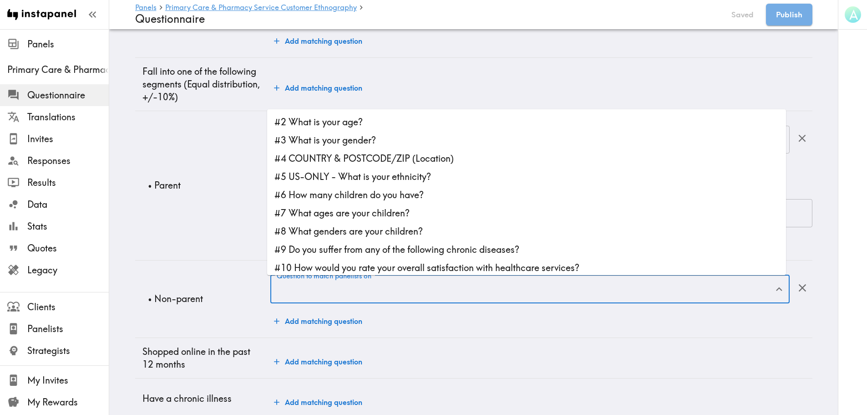
click at [350, 192] on li "#6 How many children do you have?" at bounding box center [526, 195] width 519 height 18
type input "#6 How many children do you have?"
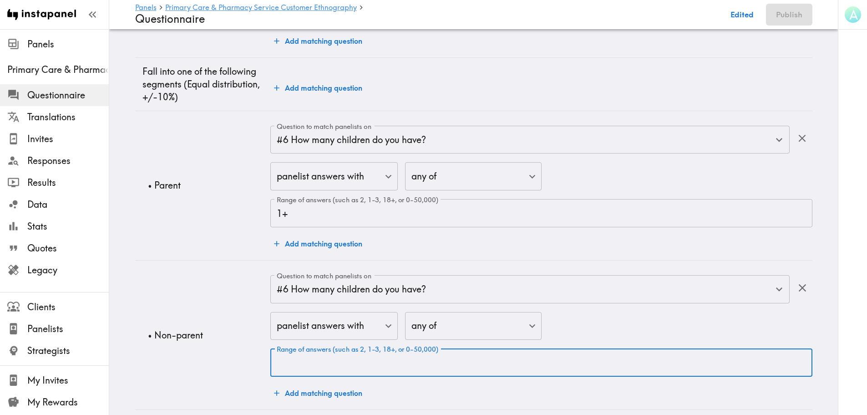
click at [417, 360] on input "Range of answers (such as 2, 1-3, 18+, or 0-50,000)" at bounding box center [541, 362] width 542 height 28
type input "0"
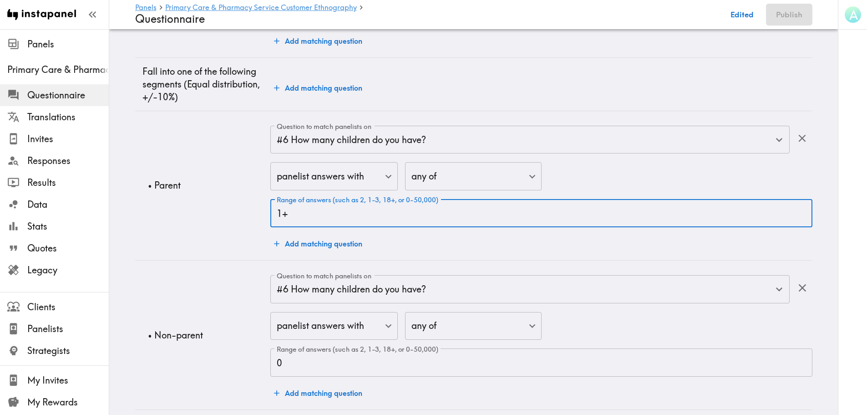
click at [334, 218] on input "1+" at bounding box center [541, 213] width 542 height 28
click at [340, 249] on button "Add matching question" at bounding box center [318, 244] width 96 height 18
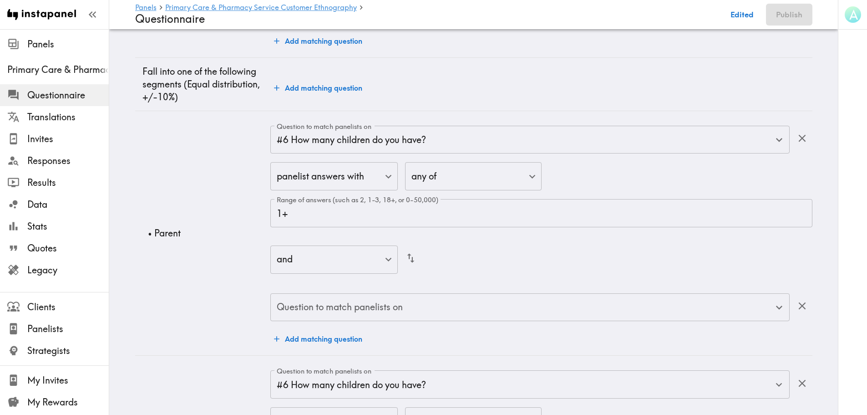
click at [355, 308] on input "Question to match panelists on" at bounding box center [523, 307] width 497 height 20
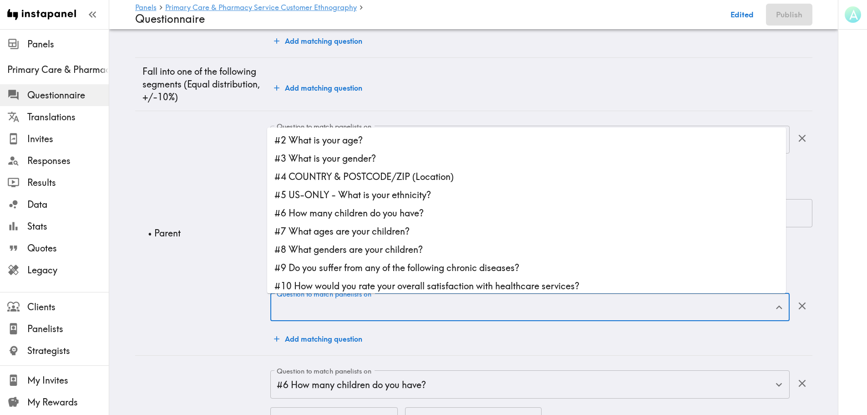
click at [359, 236] on li "#7 What ages are your children?" at bounding box center [526, 231] width 519 height 18
type input "#7 What ages are your children?"
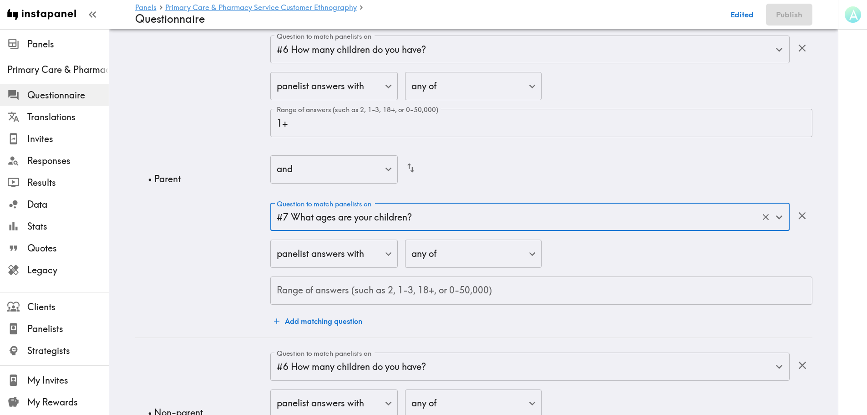
scroll to position [1366, 0]
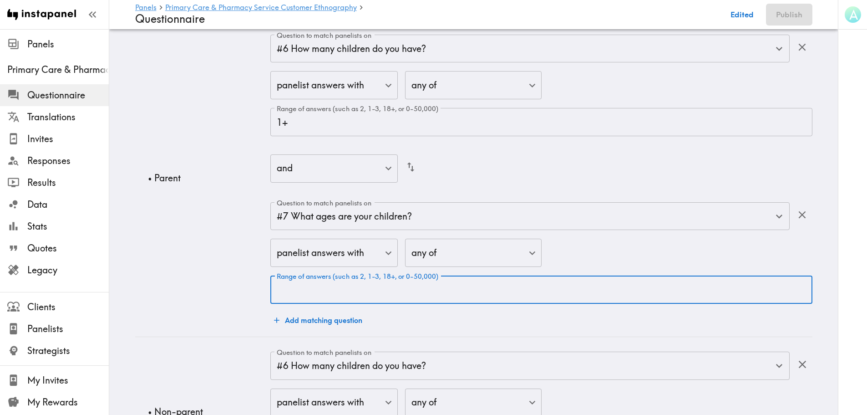
click at [323, 292] on input "Range of answers (such as 2, 1-3, 18+, or 0-50,000)" at bounding box center [541, 289] width 542 height 28
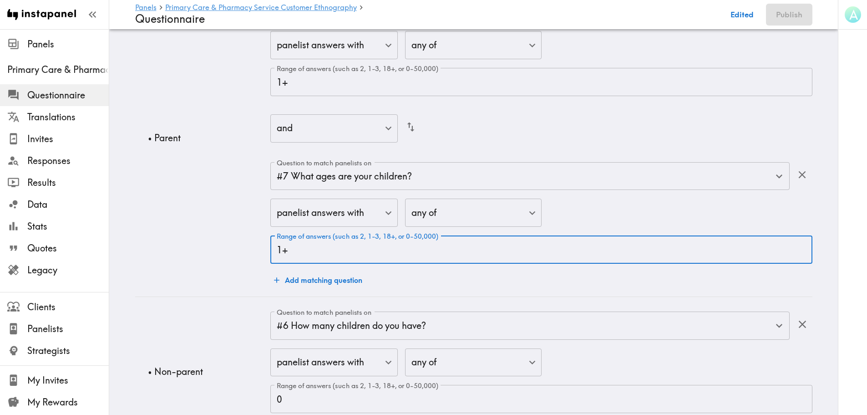
scroll to position [1457, 0]
type input "1+"
click at [341, 286] on button "Add matching question" at bounding box center [318, 279] width 96 height 18
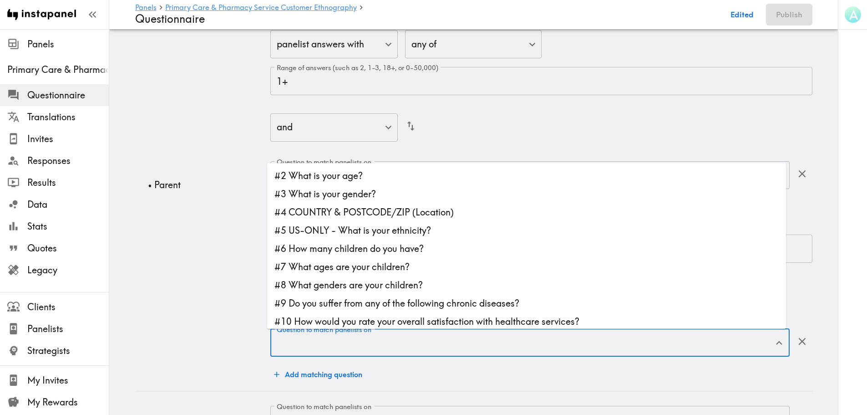
click at [352, 344] on input "Question to match panelists on" at bounding box center [523, 343] width 497 height 20
click at [354, 285] on li "#8 What genders are your children?" at bounding box center [526, 285] width 519 height 18
type input "#8 What genders are your children?"
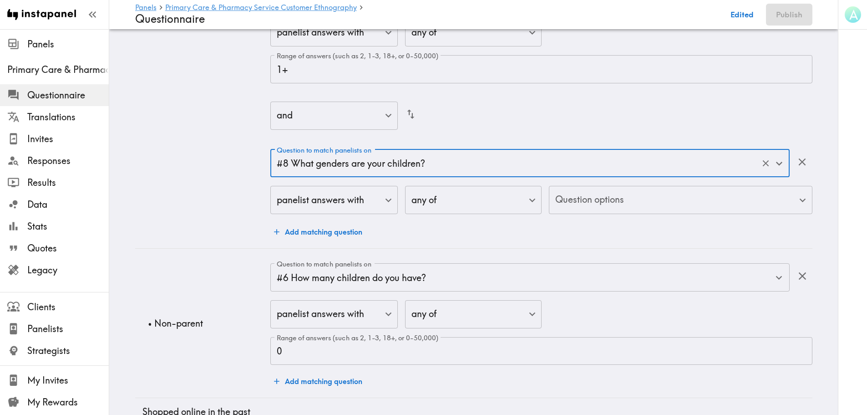
scroll to position [1639, 0]
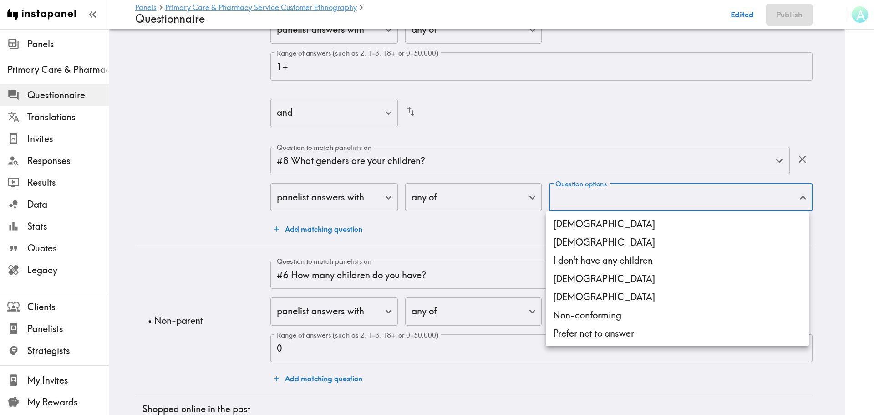
click at [568, 224] on li "[DEMOGRAPHIC_DATA]" at bounding box center [677, 224] width 263 height 18
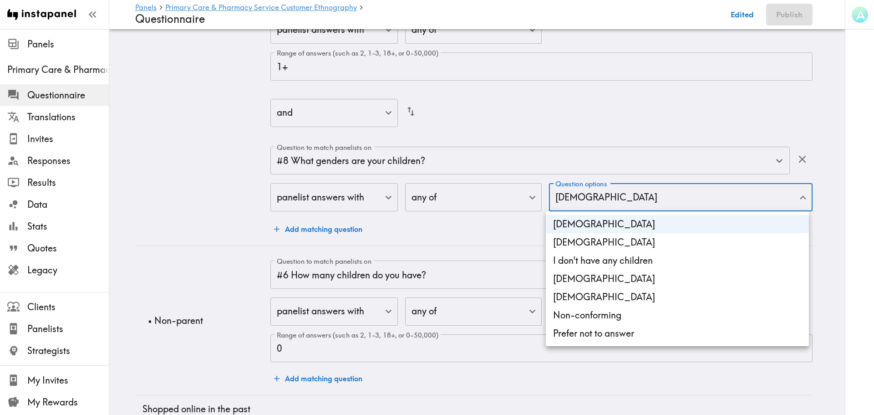
click at [574, 247] on li "[DEMOGRAPHIC_DATA]" at bounding box center [677, 242] width 263 height 18
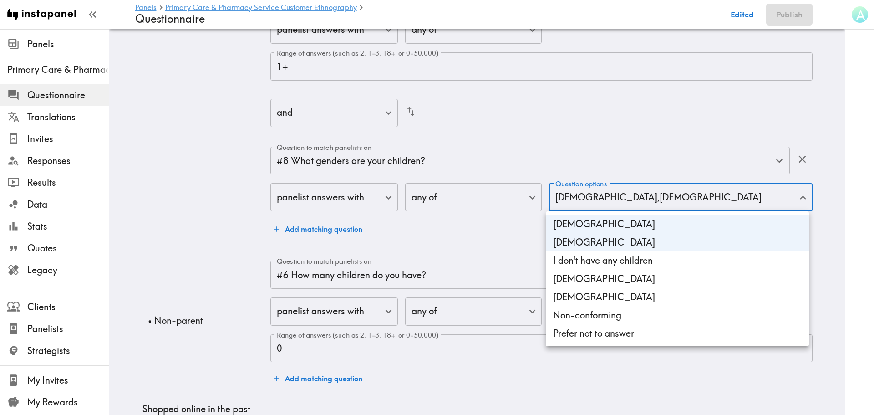
click at [589, 285] on li "[DEMOGRAPHIC_DATA]" at bounding box center [677, 279] width 263 height 18
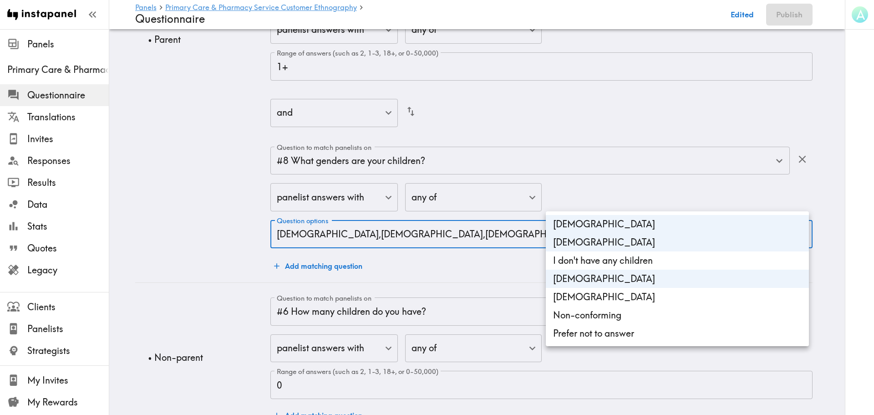
click at [594, 301] on li "[DEMOGRAPHIC_DATA]" at bounding box center [677, 297] width 263 height 18
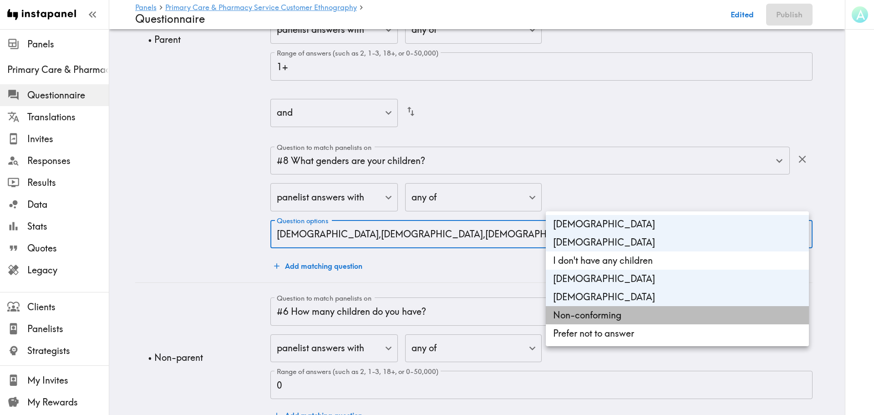
click at [599, 320] on li "Non-conforming" at bounding box center [677, 315] width 263 height 18
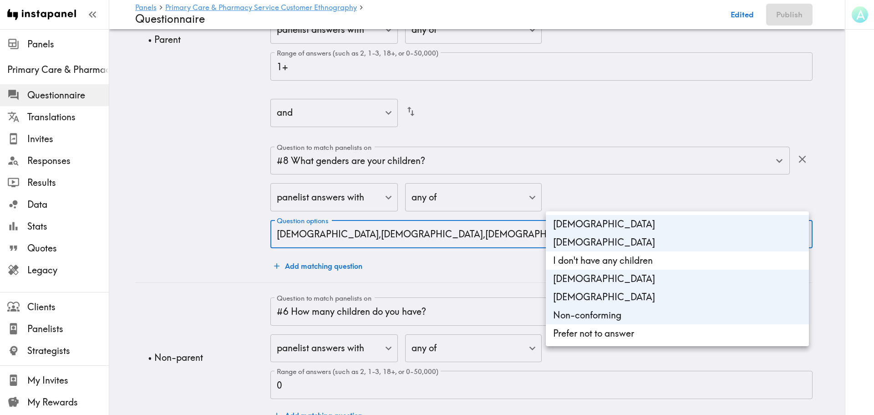
click at [602, 333] on li "Prefer not to answer" at bounding box center [677, 333] width 263 height 18
type input "genders_of_children_[DEMOGRAPHIC_DATA],genders_of_children_[DEMOGRAPHIC_DATA],g…"
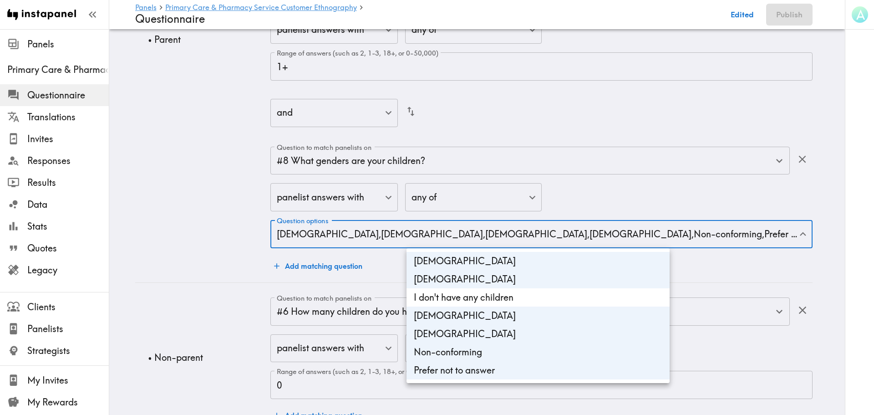
click at [213, 245] on div at bounding box center [437, 207] width 874 height 415
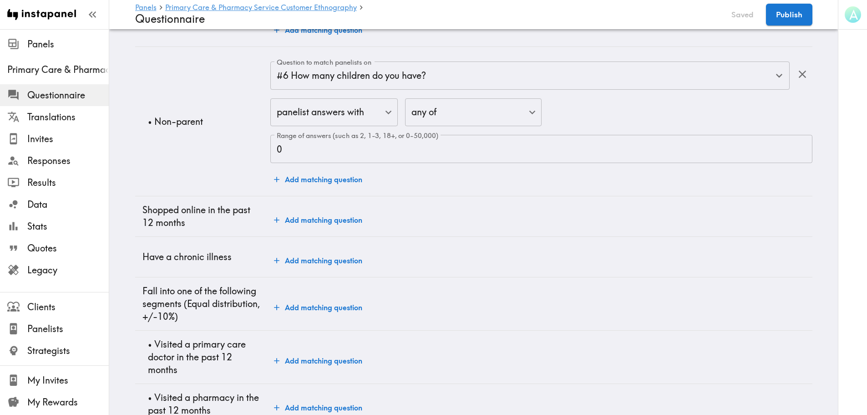
scroll to position [1906, 0]
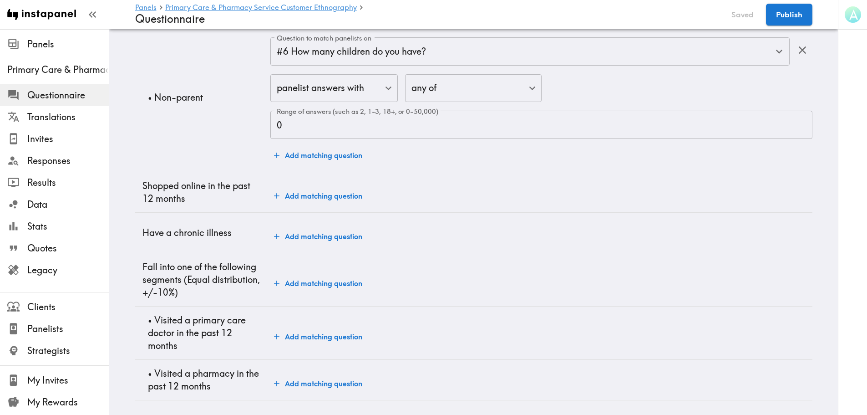
click at [284, 194] on button "Add matching question" at bounding box center [318, 196] width 96 height 18
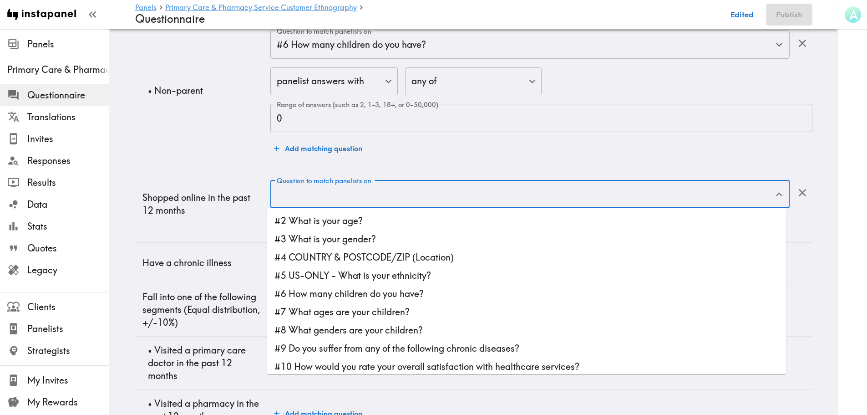
click at [321, 200] on input "Question to match panelists on" at bounding box center [523, 194] width 497 height 20
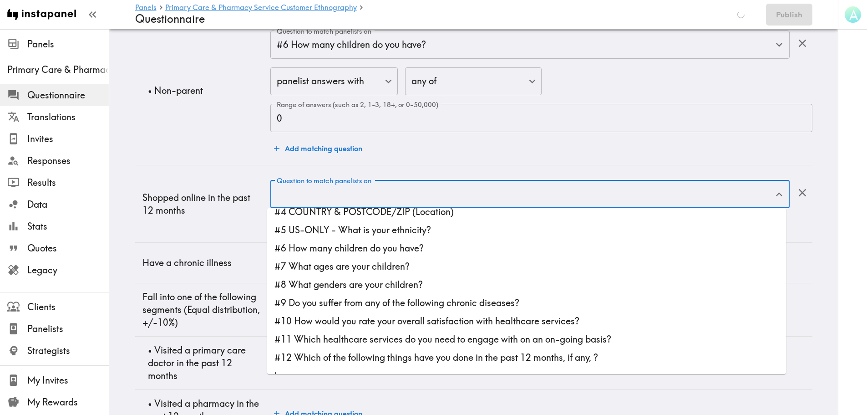
scroll to position [1893, 0]
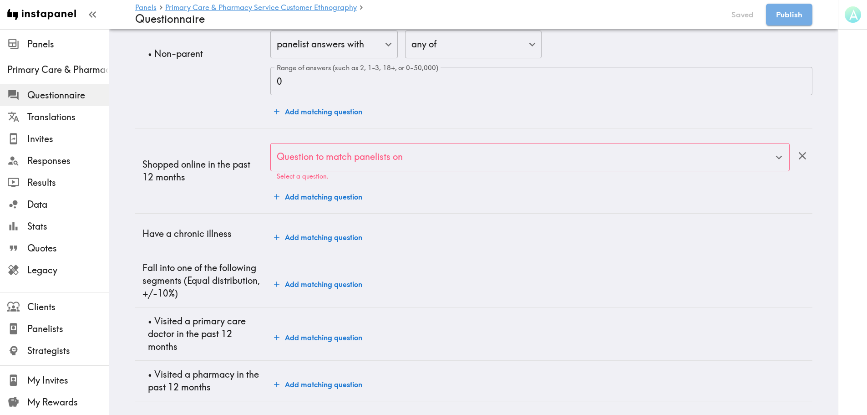
click at [332, 162] on input "Question to match panelists on" at bounding box center [523, 157] width 497 height 20
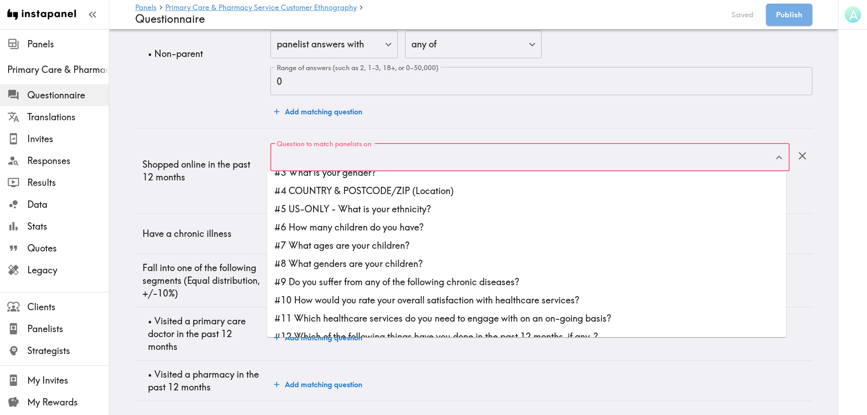
scroll to position [46, 0]
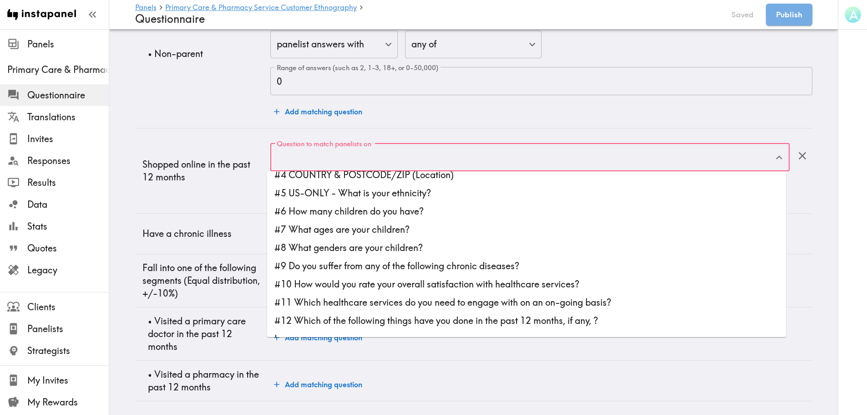
click at [388, 318] on li "#12 Which of the following things have you done in the past 12 months, if any, ?" at bounding box center [526, 320] width 519 height 18
type input "#12 Which of the following things have you done in the past 12 months, if any, ?"
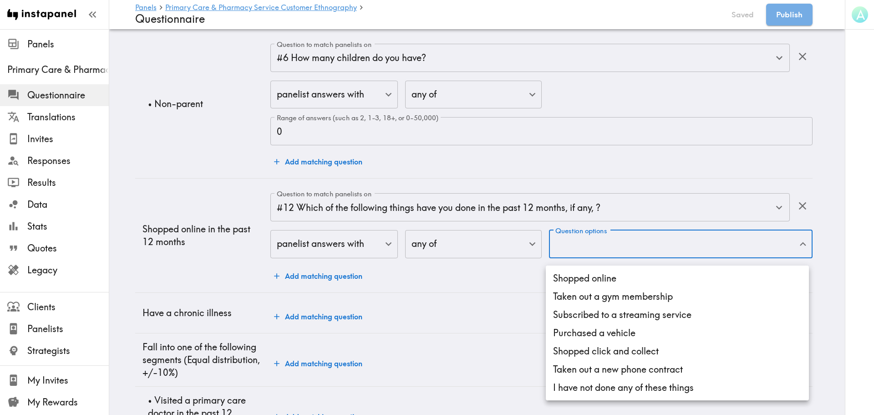
click at [605, 275] on li "Shopped online" at bounding box center [677, 278] width 263 height 18
type input "99d52ecc-cb36-4341-8d15-e8e18b9fba4c"
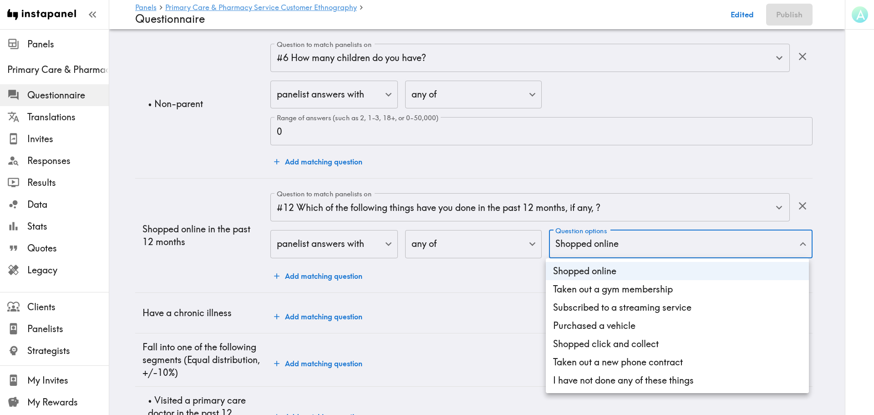
click at [404, 350] on div at bounding box center [437, 207] width 874 height 415
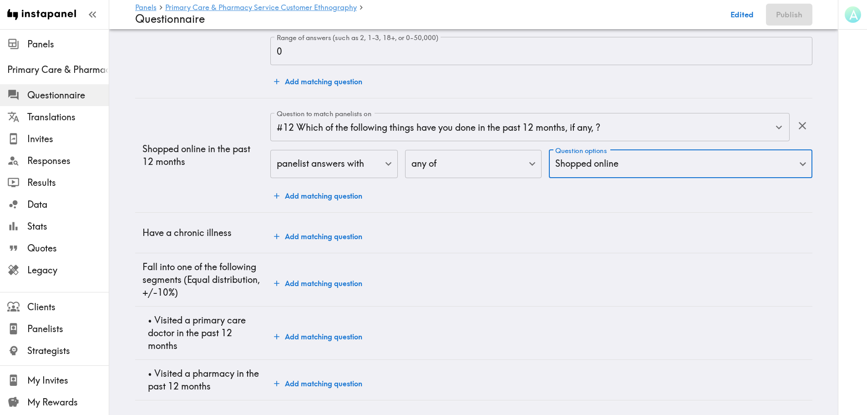
scroll to position [1980, 0]
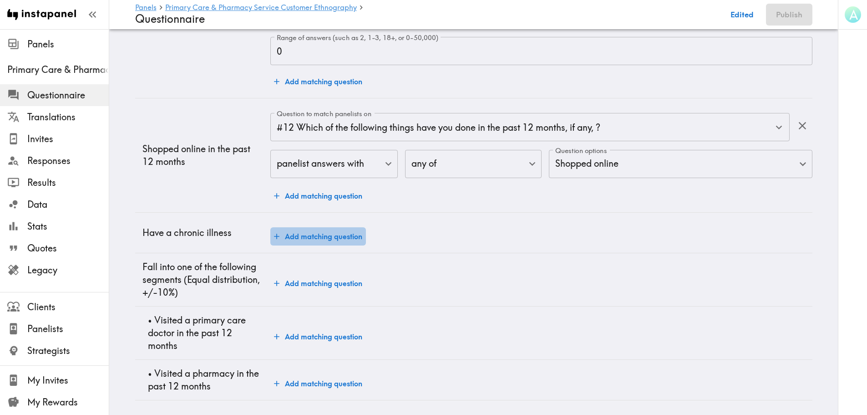
click at [297, 227] on button "Add matching question" at bounding box center [318, 236] width 96 height 18
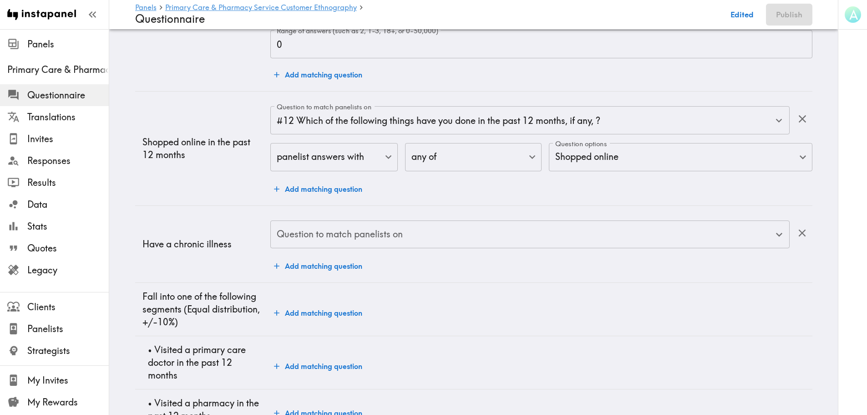
click at [307, 229] on div "Question to match panelists on Question to match panelists on" at bounding box center [529, 235] width 519 height 30
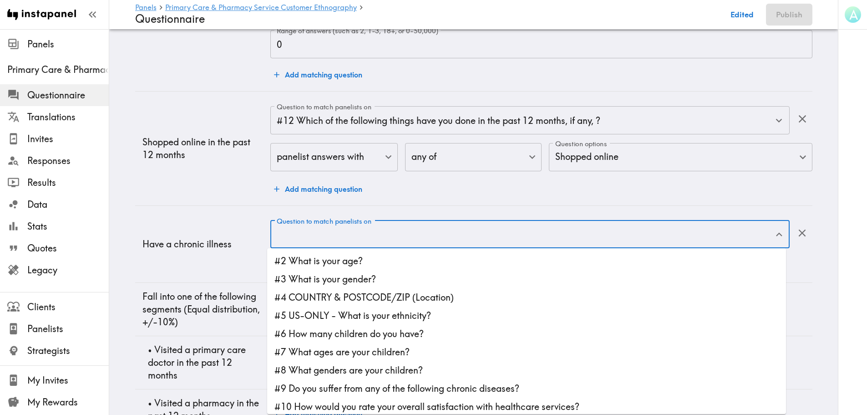
click at [351, 360] on li "#9 Do you suffer from any of the following chronic diseases?" at bounding box center [526, 388] width 519 height 18
type input "#9 Do you suffer from any of the following chronic diseases?"
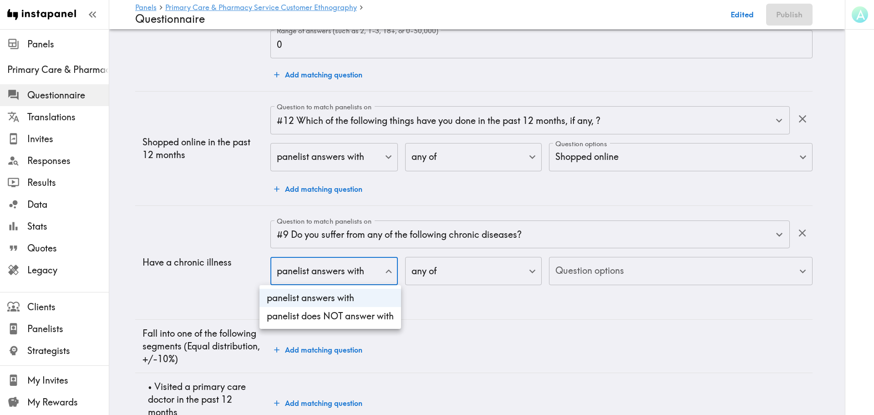
click at [372, 275] on div at bounding box center [437, 207] width 874 height 415
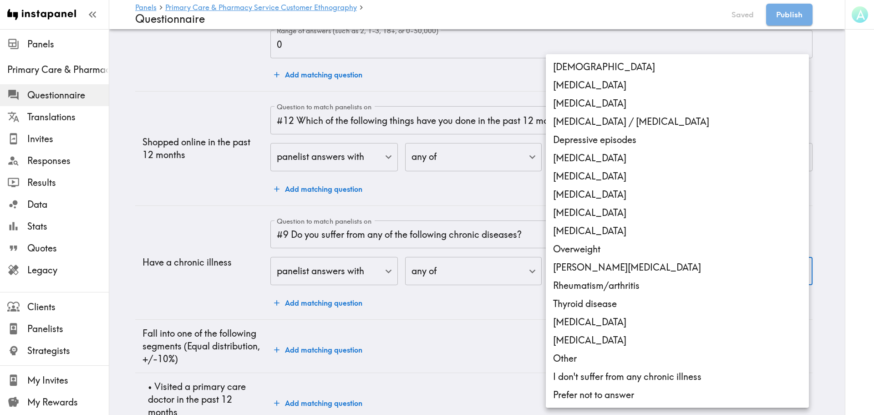
click at [337, 270] on div at bounding box center [437, 207] width 874 height 415
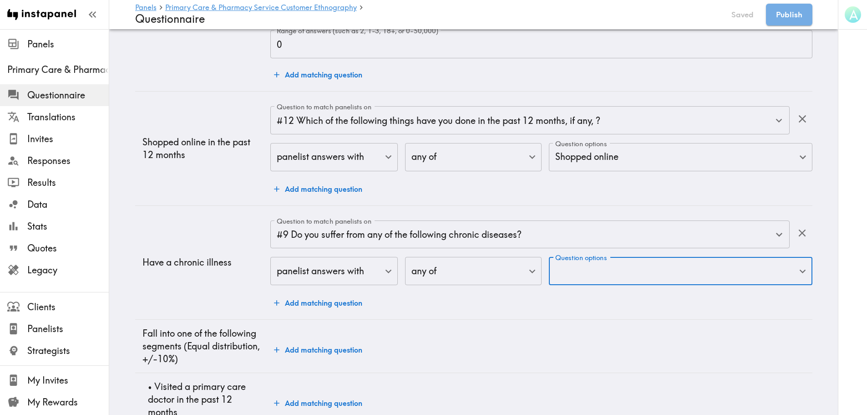
click at [357, 273] on div "[MEDICAL_DATA] [MEDICAL_DATA] [MEDICAL_DATA] [MEDICAL_DATA] / [MEDICAL_DATA] De…" at bounding box center [433, 207] width 867 height 415
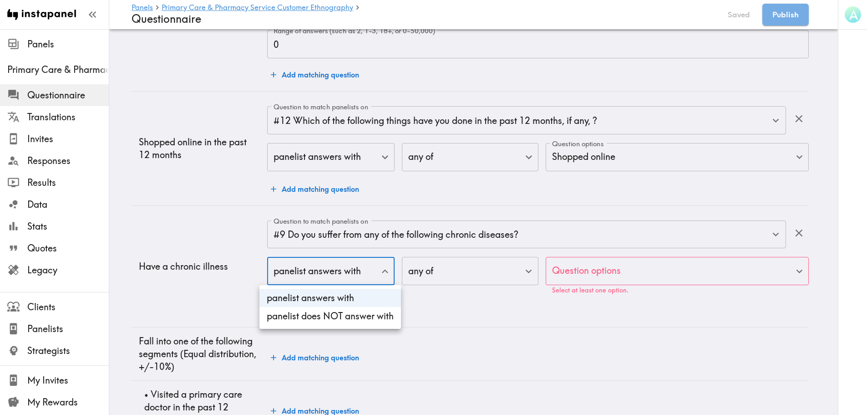
click at [368, 321] on li "panelist does NOT answer with" at bounding box center [331, 316] width 142 height 18
type input "true"
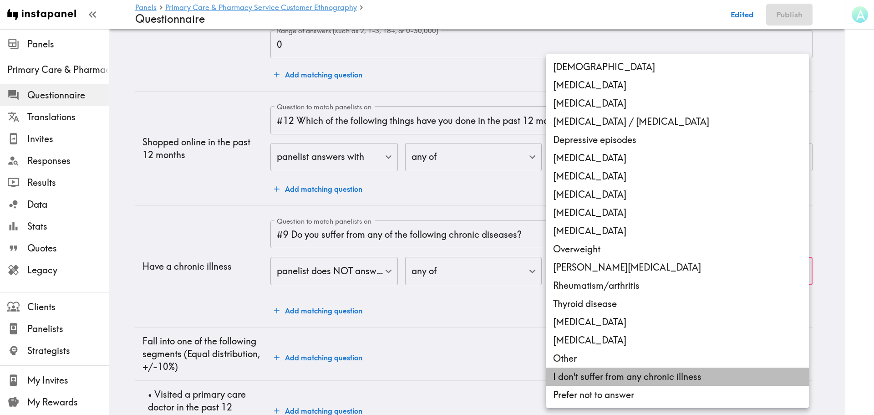
click at [616, 360] on li "I don't suffer from any chronic illness" at bounding box center [677, 376] width 263 height 18
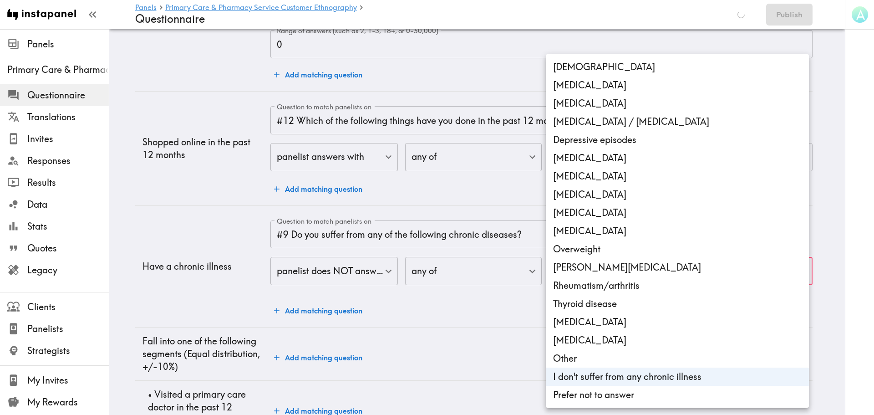
click at [616, 360] on li "Prefer not to answer" at bounding box center [677, 395] width 263 height 18
type input "d05d95ed-014e-4b28-811d-4e070b91c4b5,51f1cc99-08ea-44c2-9527-657b38c60fa7"
click at [196, 279] on div at bounding box center [437, 207] width 874 height 415
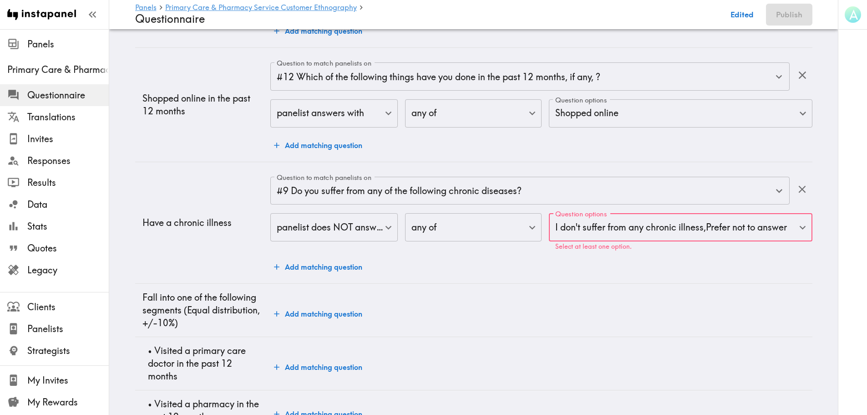
scroll to position [2025, 0]
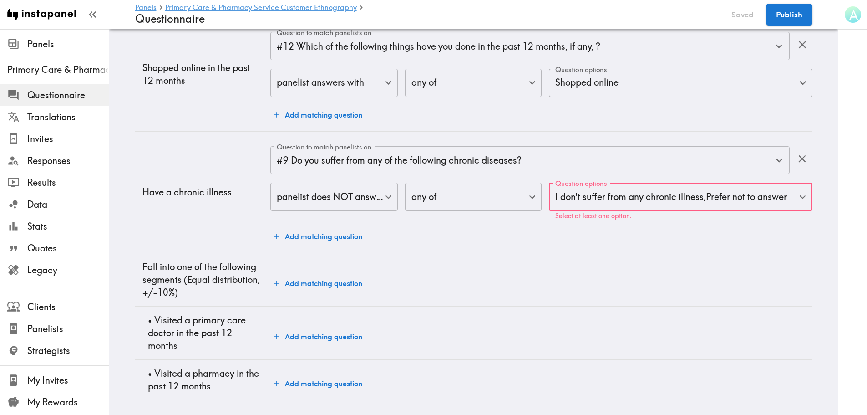
click at [316, 330] on button "Add matching question" at bounding box center [318, 336] width 96 height 18
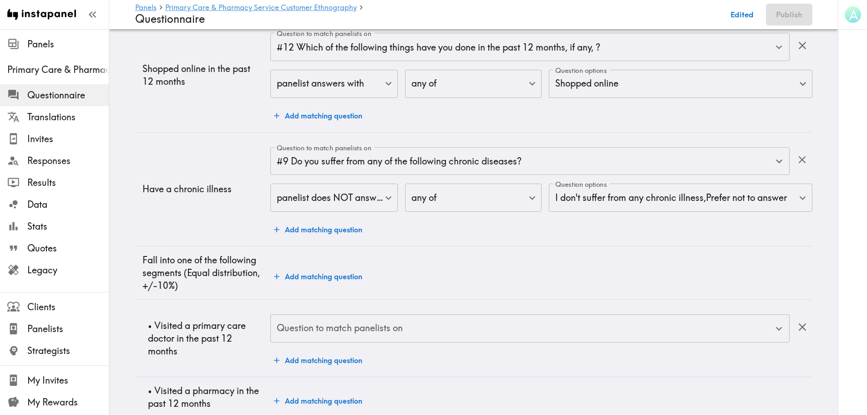
click at [319, 330] on input "Question to match panelists on" at bounding box center [523, 328] width 497 height 20
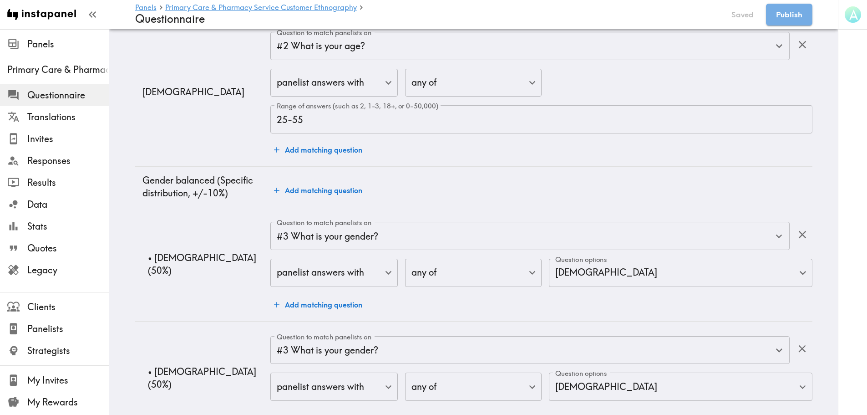
scroll to position [0, 0]
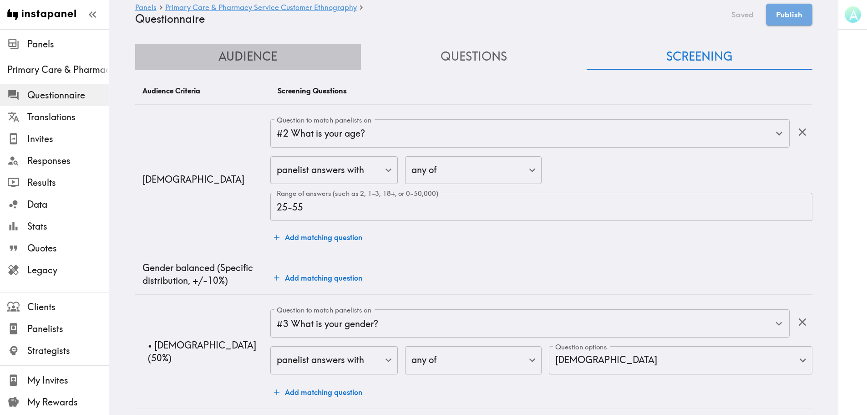
click at [235, 56] on button "Audience" at bounding box center [248, 57] width 226 height 26
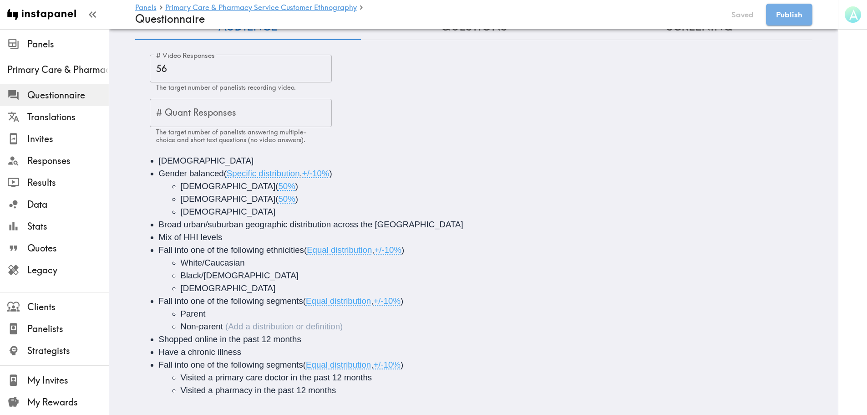
scroll to position [44, 0]
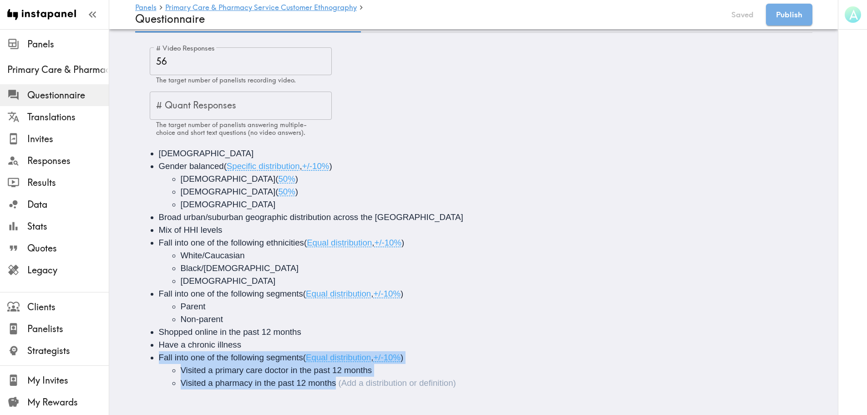
drag, startPoint x: 356, startPoint y: 383, endPoint x: 151, endPoint y: 355, distance: 206.7
click at [151, 355] on ul "[DEMOGRAPHIC_DATA] Gender balanced ( Specific distribution , +/-10% ) [DEMOGRAP…" at bounding box center [474, 268] width 656 height 242
click at [181, 355] on span "Fall into one of the following segments" at bounding box center [231, 357] width 144 height 10
drag, startPoint x: 154, startPoint y: 351, endPoint x: 341, endPoint y: 386, distance: 190.0
click at [341, 360] on div "[DEMOGRAPHIC_DATA] Gender balanced ( Specific distribution , +/-10% ) [DEMOGRAP…" at bounding box center [474, 268] width 678 height 264
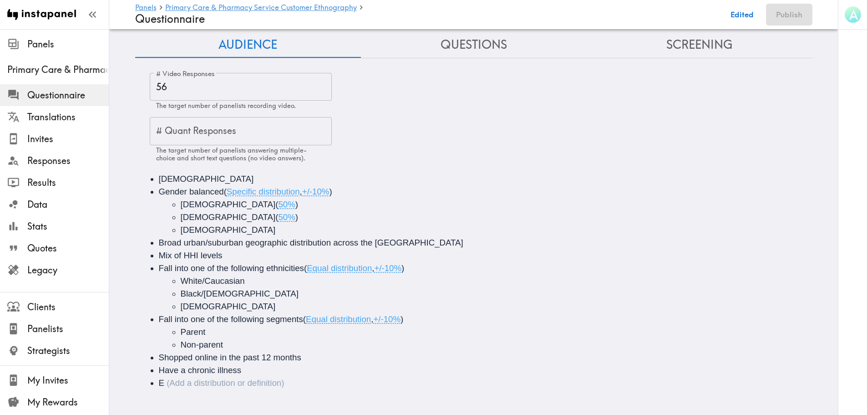
scroll to position [19, 0]
drag, startPoint x: 237, startPoint y: 378, endPoint x: 230, endPoint y: 377, distance: 6.5
click at [230, 360] on span "Engages with either a primary care" at bounding box center [224, 383] width 131 height 10
click at [301, 360] on li "Engages with either primary care" at bounding box center [487, 383] width 656 height 13
click at [291, 360] on div "Engages with either primary care" at bounding box center [281, 383] width 244 height 10
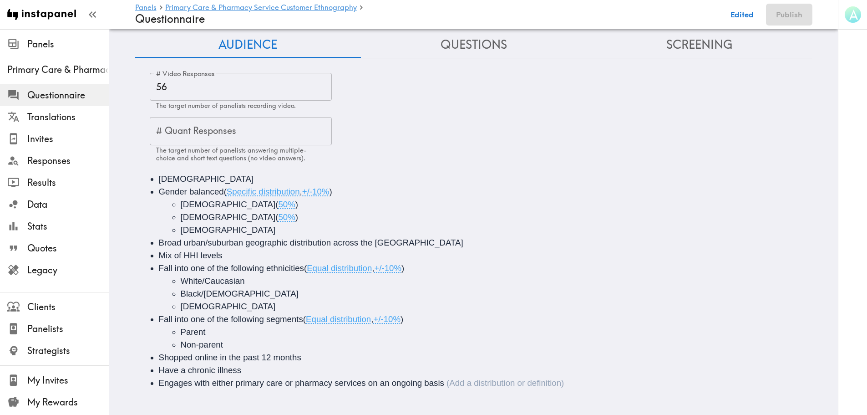
click at [593, 236] on li "Broad urban/suburban geographic distribution across the [GEOGRAPHIC_DATA]" at bounding box center [487, 242] width 656 height 13
click at [366, 360] on span "Engages with either primary care or pharmacy services on an ongoing basis" at bounding box center [302, 383] width 286 height 10
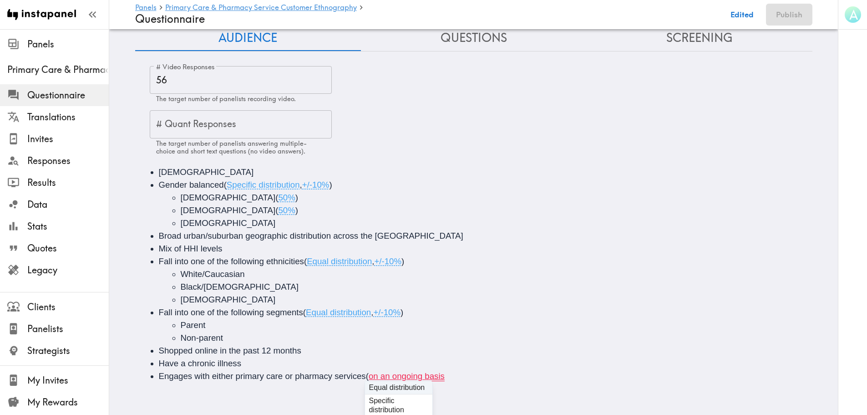
scroll to position [44, 0]
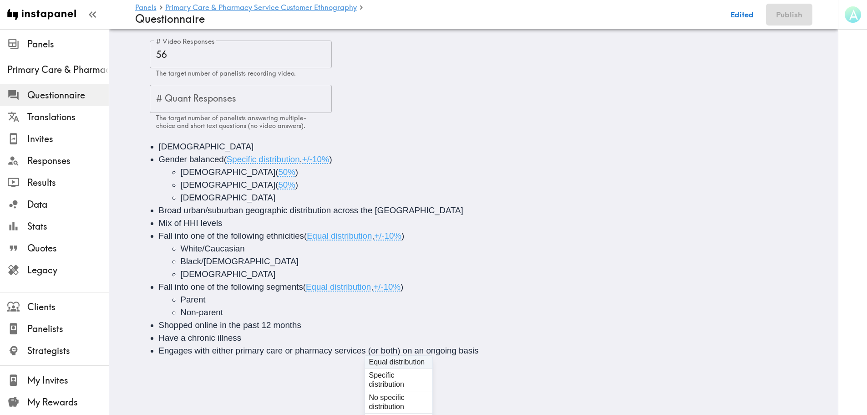
click at [650, 309] on li "Fall into one of the following segments ( Equal distribution , +/-10% ) Parent …" at bounding box center [487, 300] width 656 height 38
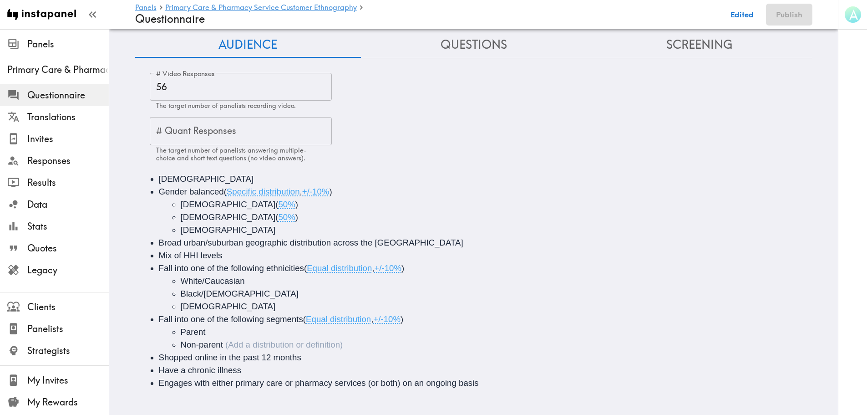
click at [695, 32] on button "Screening" at bounding box center [700, 45] width 226 height 26
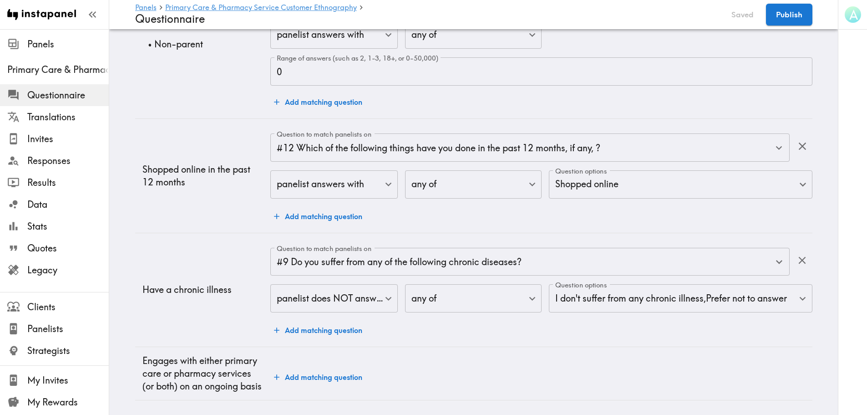
scroll to position [1972, 0]
click at [349, 360] on button "Add matching question" at bounding box center [318, 377] width 96 height 18
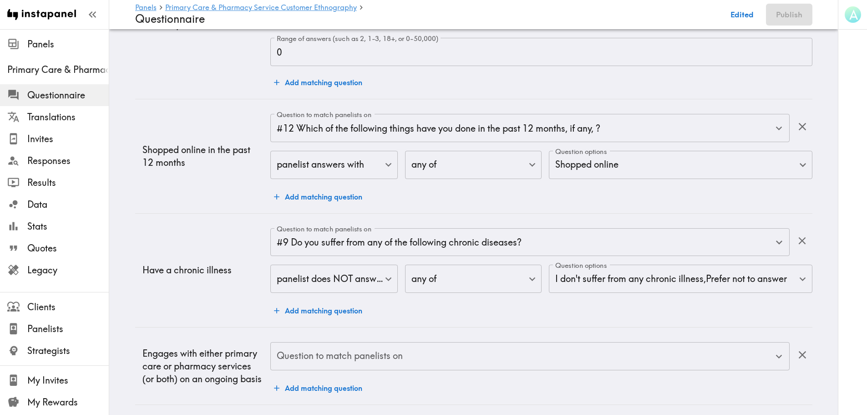
click at [345, 360] on input "Question to match panelists on" at bounding box center [523, 356] width 497 height 20
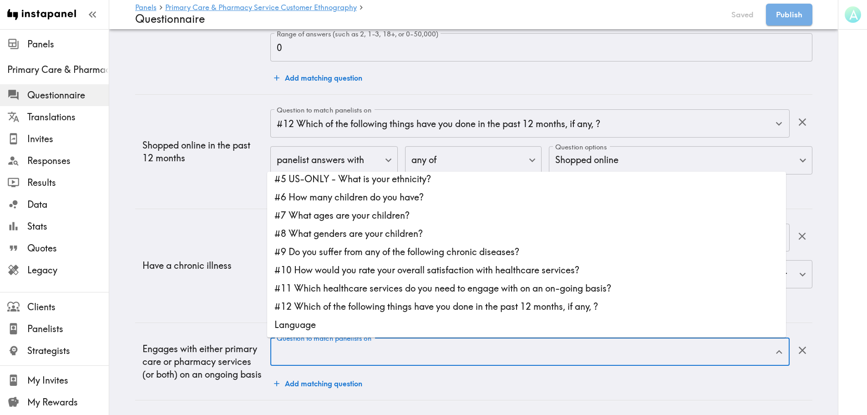
scroll to position [1933, 0]
click at [355, 283] on li "#11 Which healthcare services do you need to engage with on an on-going basis?" at bounding box center [526, 288] width 519 height 18
type input "#11 Which healthcare services do you need to engage with on an on-going basis?"
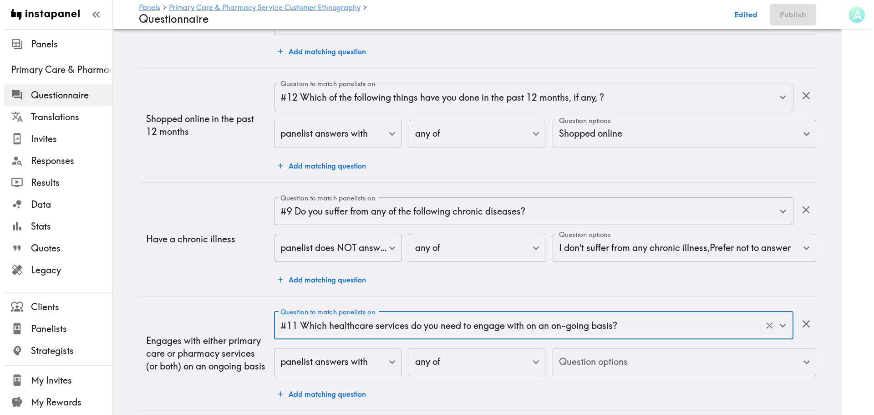
scroll to position [1970, 0]
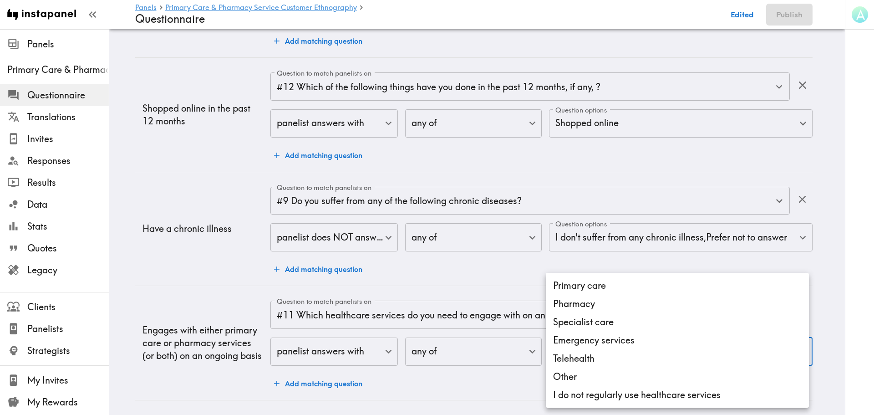
click at [584, 285] on li "Primary care" at bounding box center [677, 285] width 263 height 18
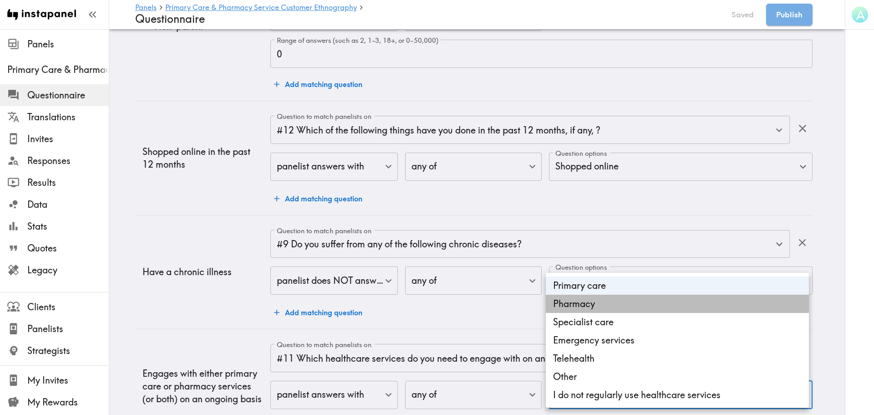
click at [583, 305] on li "Pharmacy" at bounding box center [677, 304] width 263 height 18
type input "e46693f8-319a-4485-96d7-85c8998f68ef,19cbeead-28eb-49d7-a01f-82e1712ceb0d"
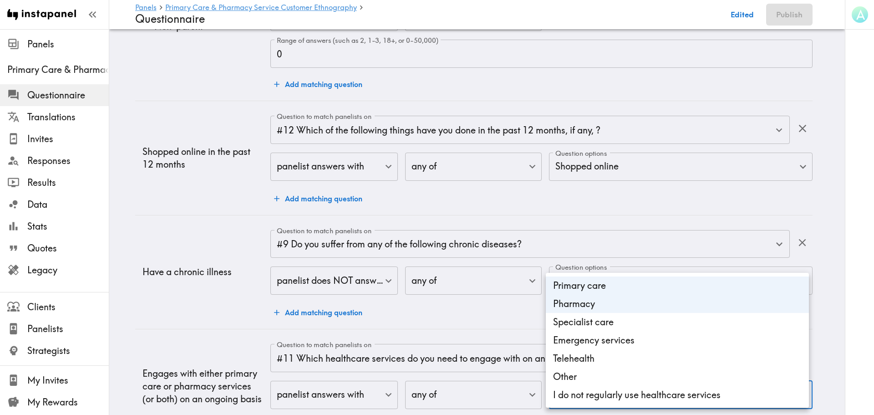
click at [208, 347] on div at bounding box center [437, 207] width 874 height 415
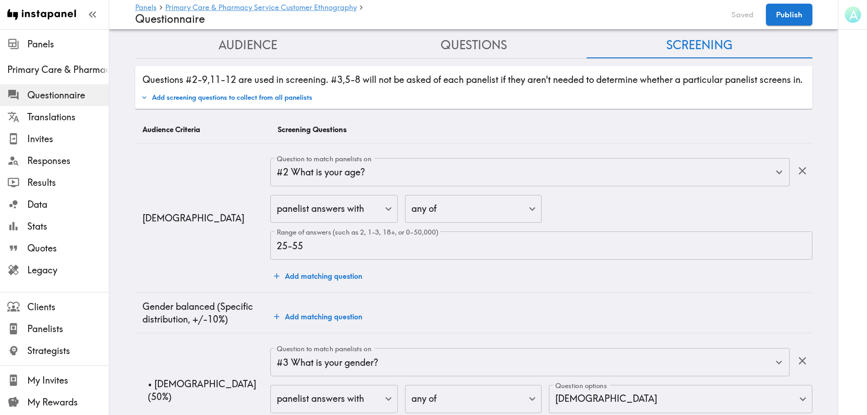
scroll to position [0, 0]
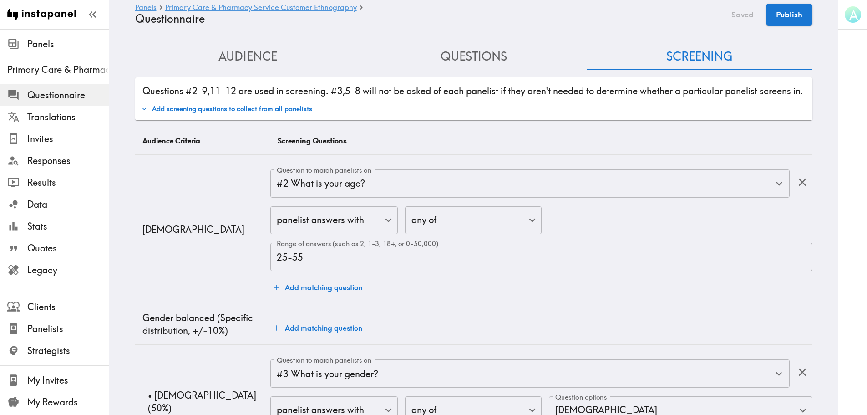
click at [479, 53] on button "Questions" at bounding box center [474, 57] width 226 height 26
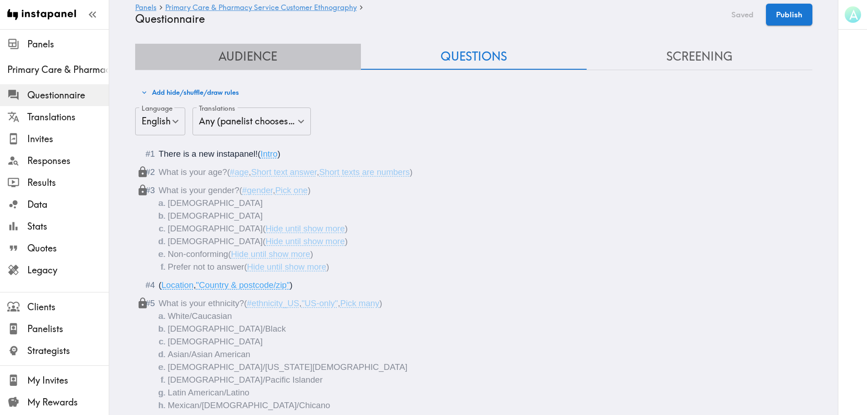
click at [274, 60] on button "Audience" at bounding box center [248, 57] width 226 height 26
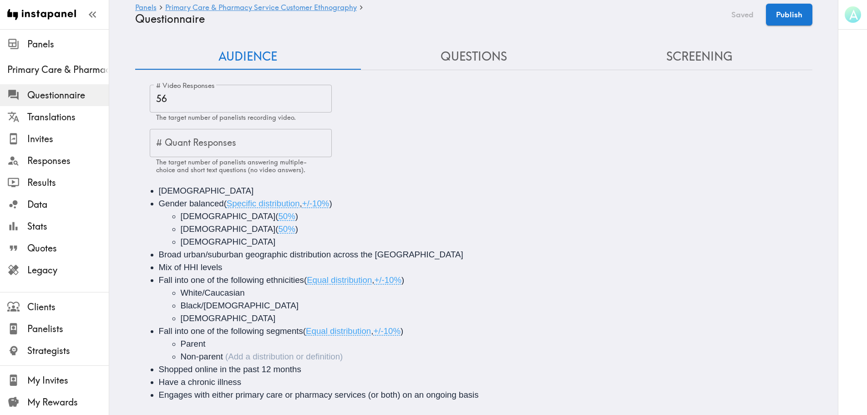
click at [433, 58] on button "Questions" at bounding box center [474, 57] width 226 height 26
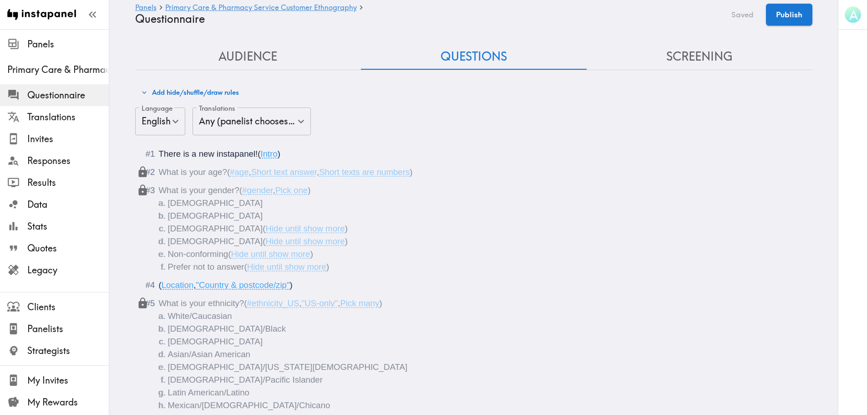
click at [685, 66] on button "Screening" at bounding box center [700, 57] width 226 height 26
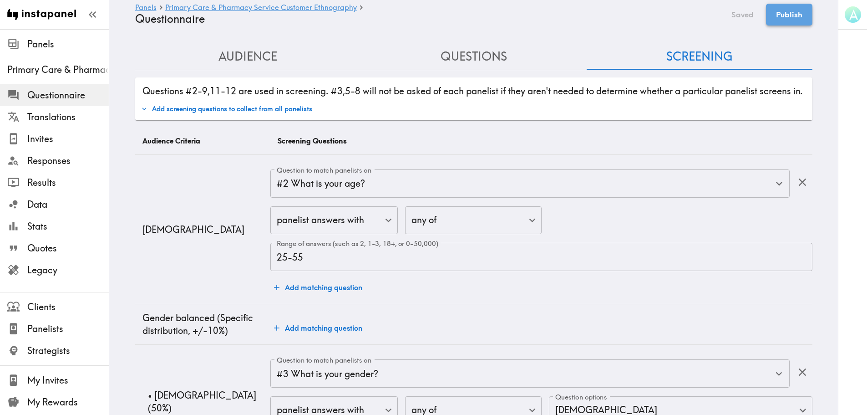
click at [699, 19] on button "Publish" at bounding box center [789, 15] width 46 height 22
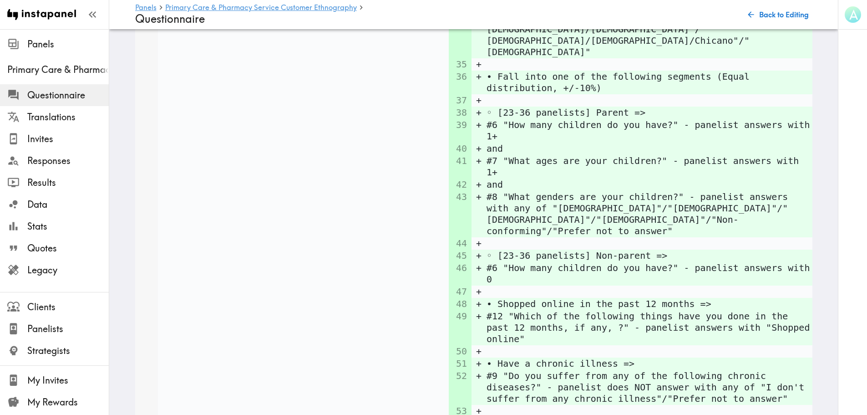
scroll to position [3292, 0]
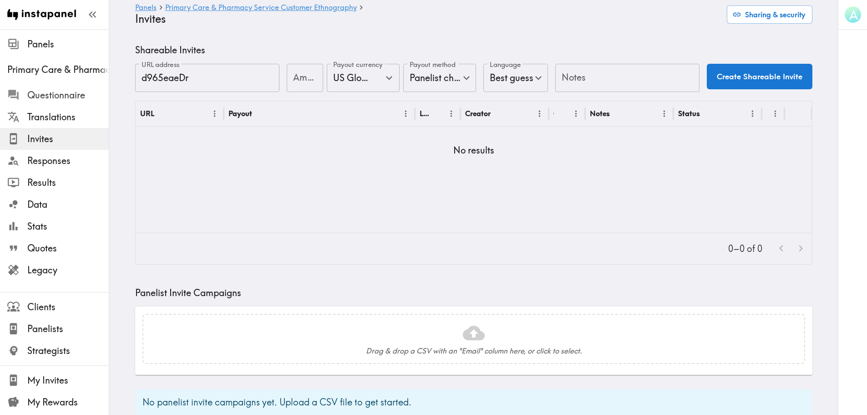
click at [51, 96] on span "Questionnaire" at bounding box center [68, 95] width 82 height 13
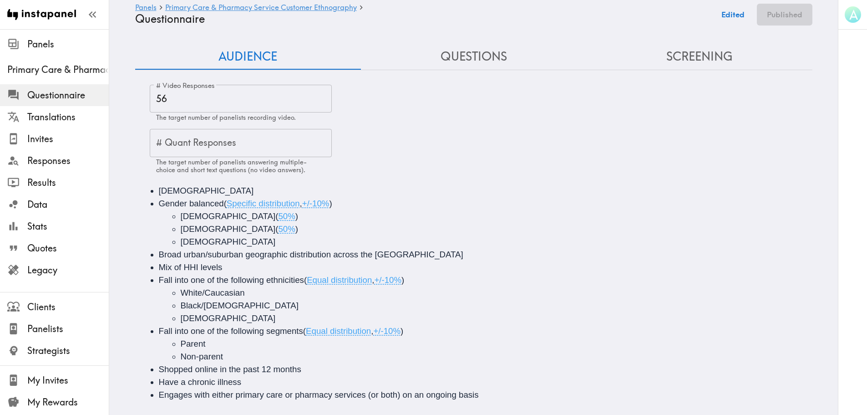
scroll to position [19, 0]
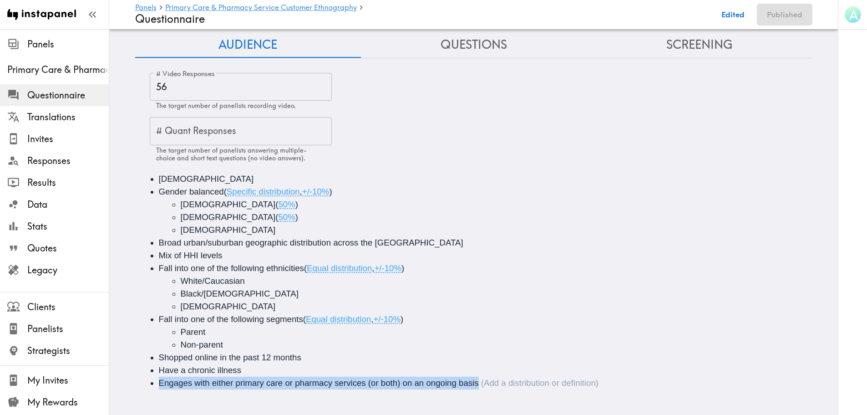
drag, startPoint x: 495, startPoint y: 378, endPoint x: 155, endPoint y: 376, distance: 339.7
click at [159, 360] on li "Engages with either primary care or pharmacy services (or both) on an ongoing b…" at bounding box center [487, 383] width 656 height 13
copy span "Engages with either primary care or pharmacy services (or both) on an ongoing b…"
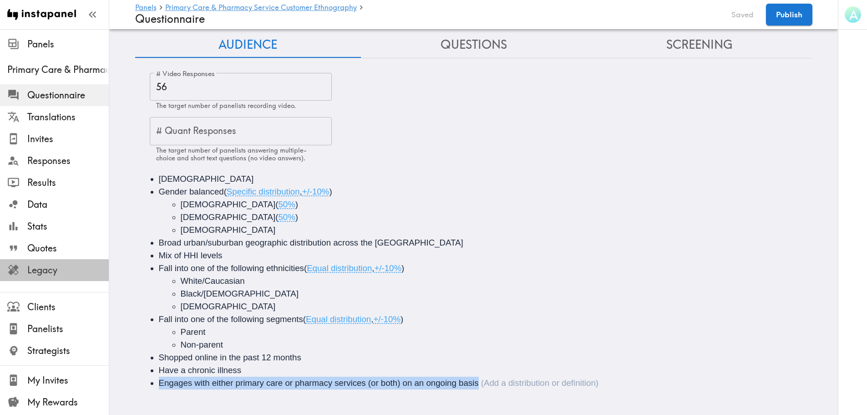
click at [61, 272] on span "Legacy" at bounding box center [68, 270] width 82 height 13
